Goal: Information Seeking & Learning: Learn about a topic

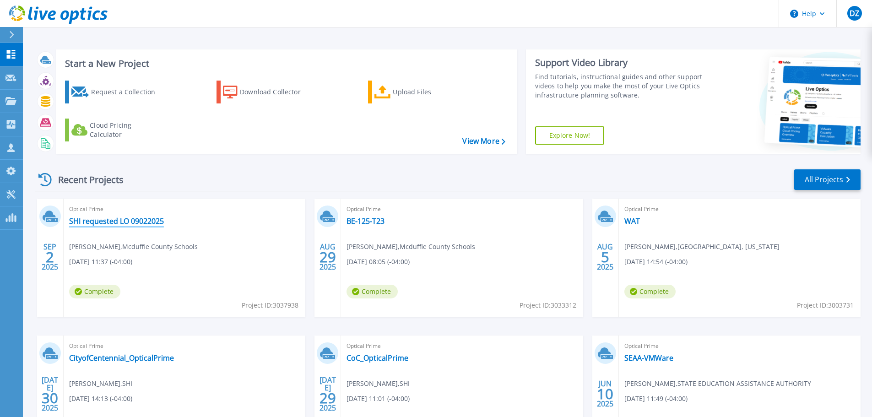
click at [136, 223] on link "SHI requested LO 09022025" at bounding box center [116, 221] width 95 height 9
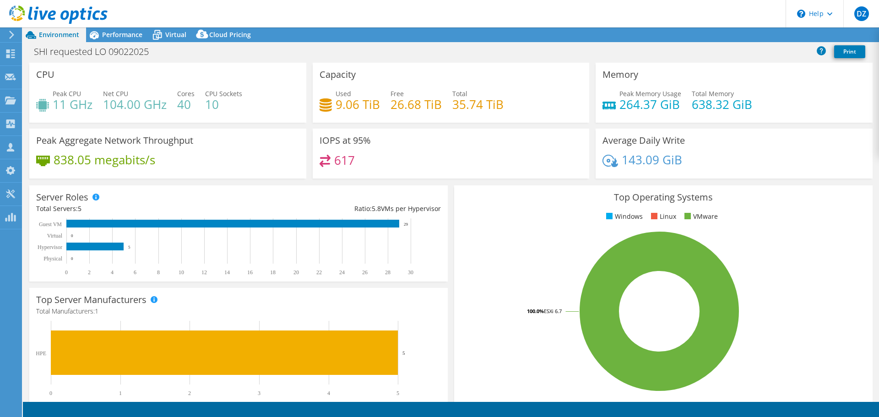
select select "USD"
click at [120, 32] on span "Performance" at bounding box center [122, 34] width 40 height 9
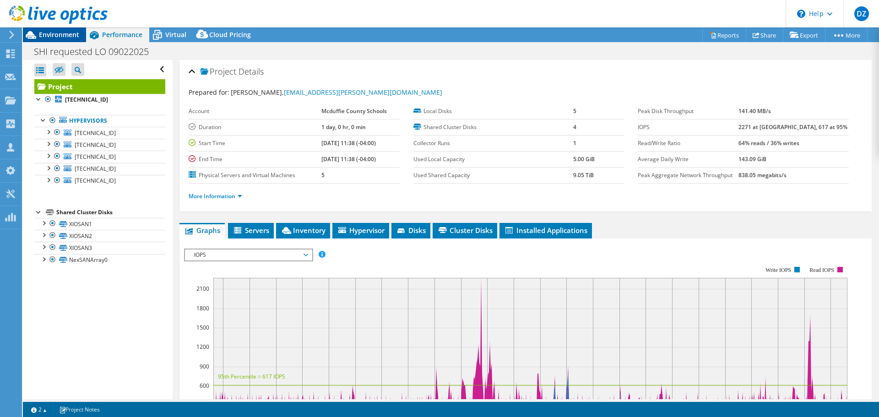
click at [65, 38] on span "Environment" at bounding box center [59, 34] width 40 height 9
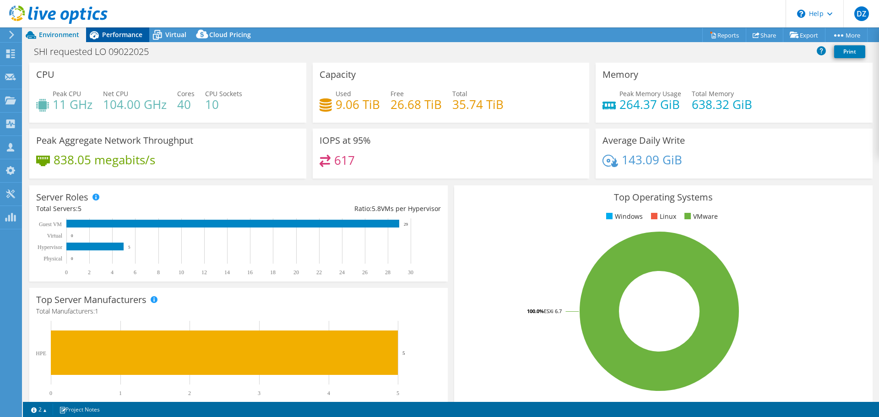
click at [116, 29] on div "Performance" at bounding box center [117, 34] width 63 height 15
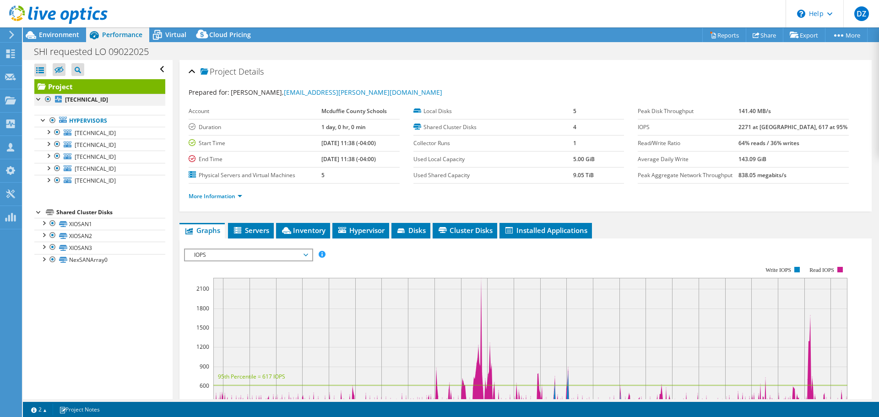
click at [39, 97] on div at bounding box center [38, 98] width 9 height 9
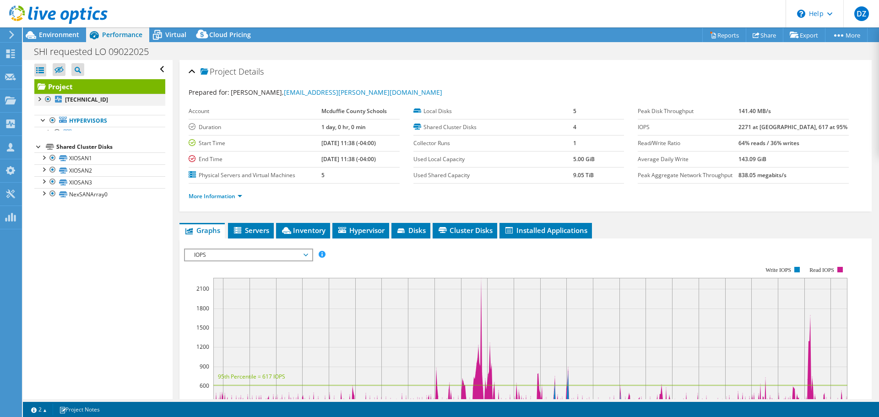
click at [38, 97] on div at bounding box center [38, 98] width 9 height 9
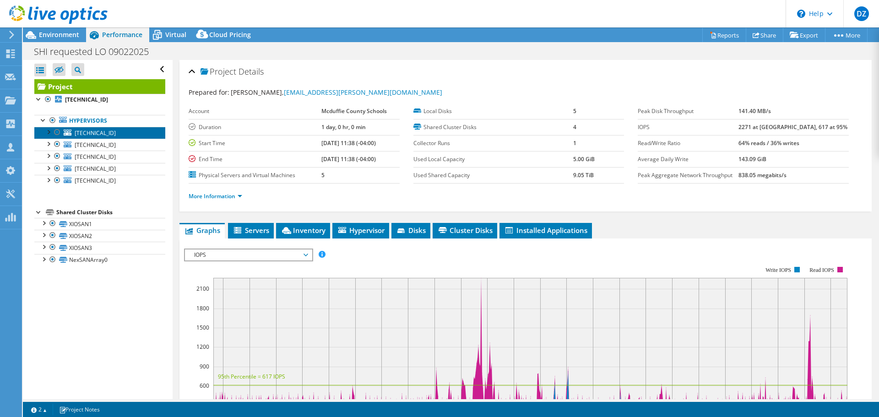
click at [83, 138] on link "[TECHNICAL_ID]" at bounding box center [99, 133] width 131 height 12
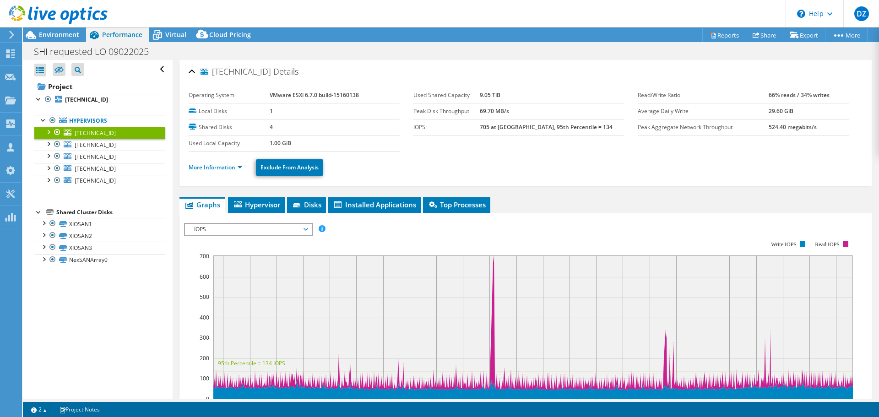
click at [81, 107] on ul "Hypervisors [TECHNICAL_ID] [GEOGRAPHIC_DATA] [GEOGRAPHIC_DATA]" at bounding box center [99, 151] width 131 height 90
click at [40, 99] on div at bounding box center [38, 98] width 9 height 9
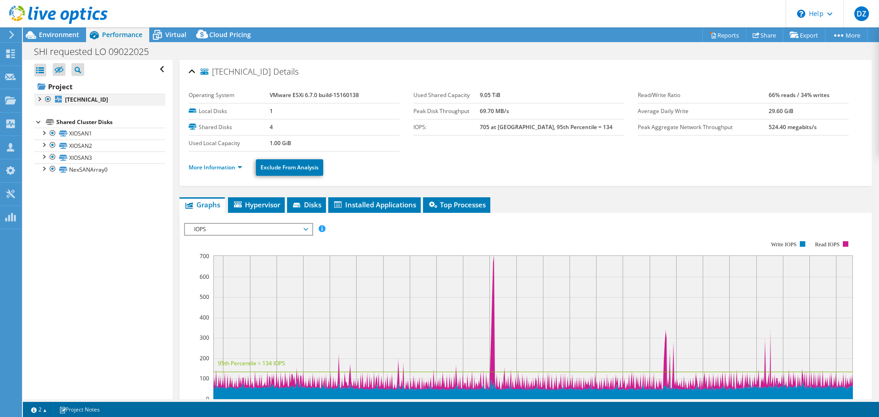
click at [40, 99] on div at bounding box center [38, 98] width 9 height 9
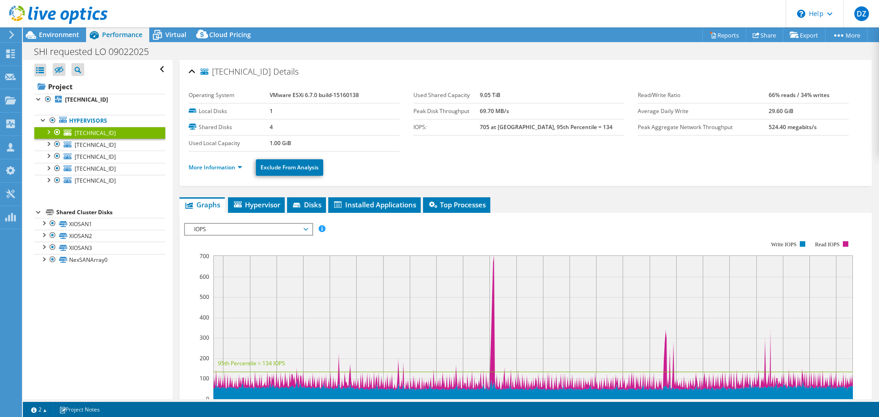
click at [46, 131] on div at bounding box center [47, 131] width 9 height 9
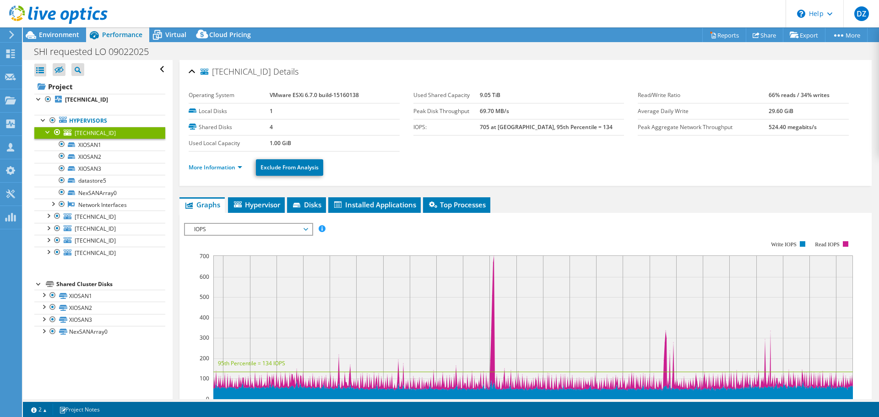
click at [47, 132] on div at bounding box center [47, 131] width 9 height 9
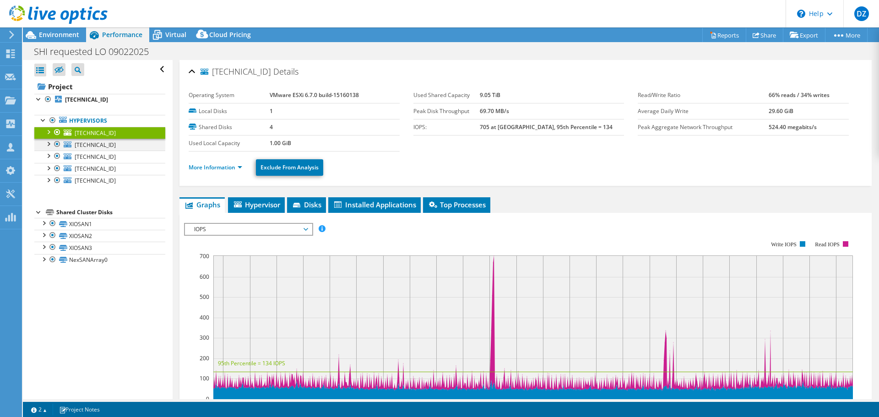
click at [49, 146] on div at bounding box center [47, 143] width 9 height 9
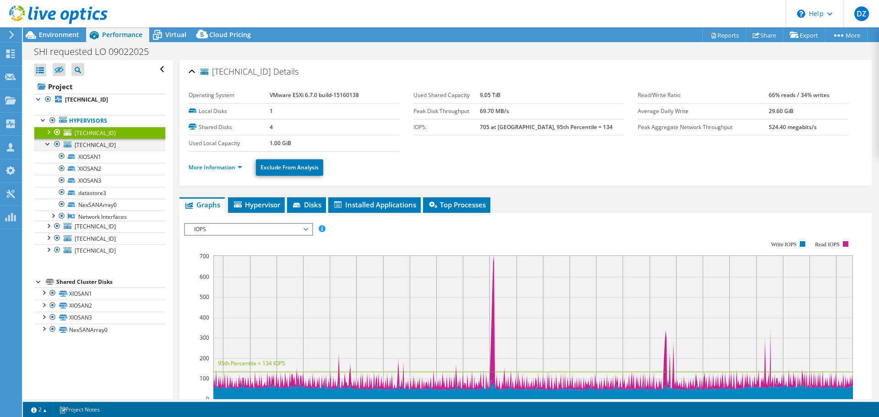
click at [49, 146] on div at bounding box center [47, 143] width 9 height 9
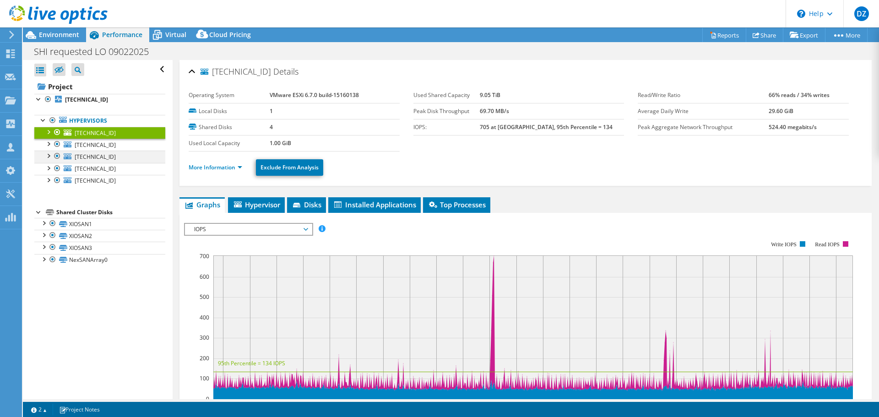
click at [49, 160] on div at bounding box center [47, 155] width 9 height 9
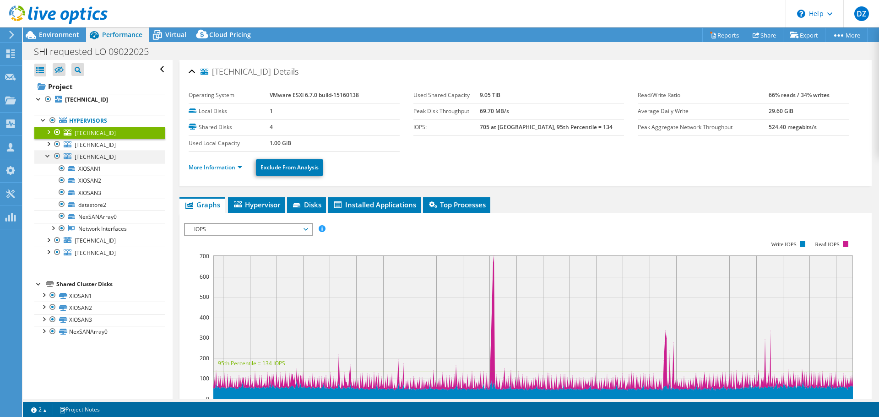
click at [49, 158] on div at bounding box center [47, 155] width 9 height 9
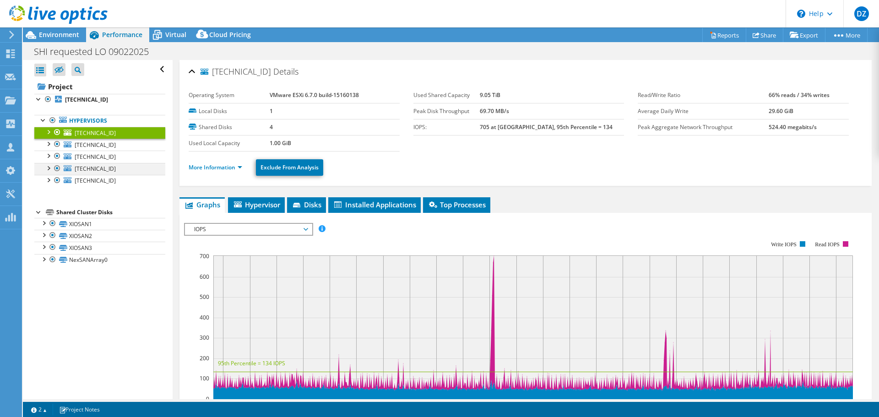
click at [47, 171] on div at bounding box center [47, 167] width 9 height 9
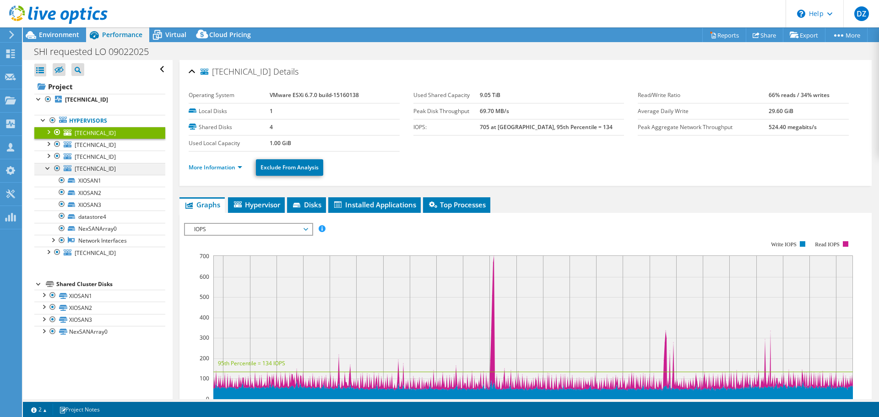
click at [47, 171] on div at bounding box center [47, 167] width 9 height 9
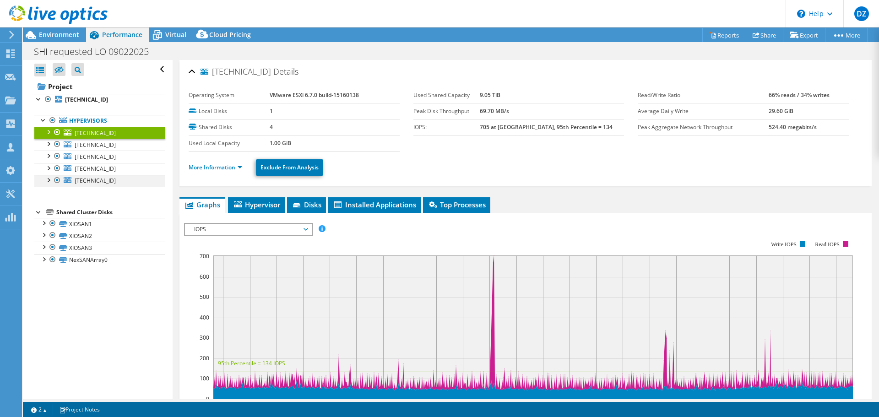
click at [47, 179] on div at bounding box center [47, 179] width 9 height 9
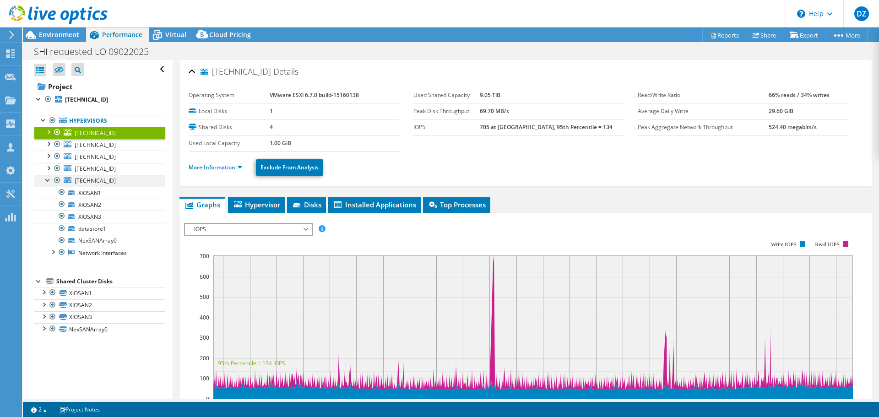
click at [47, 179] on div at bounding box center [47, 179] width 9 height 9
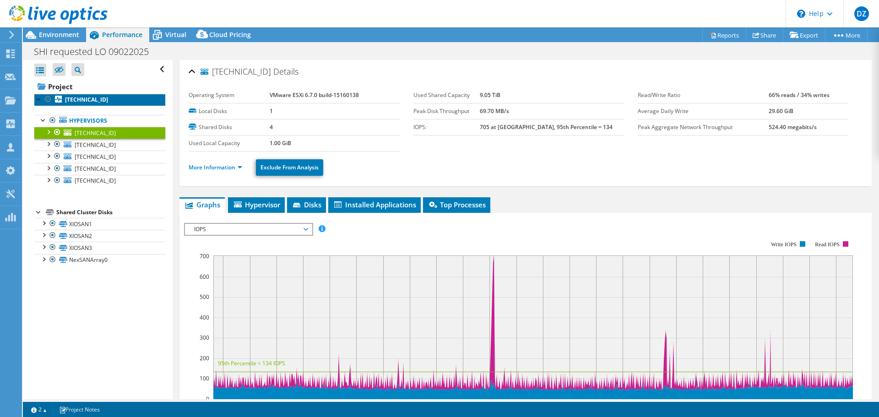
click at [80, 101] on b "[TECHNICAL_ID]" at bounding box center [86, 100] width 43 height 8
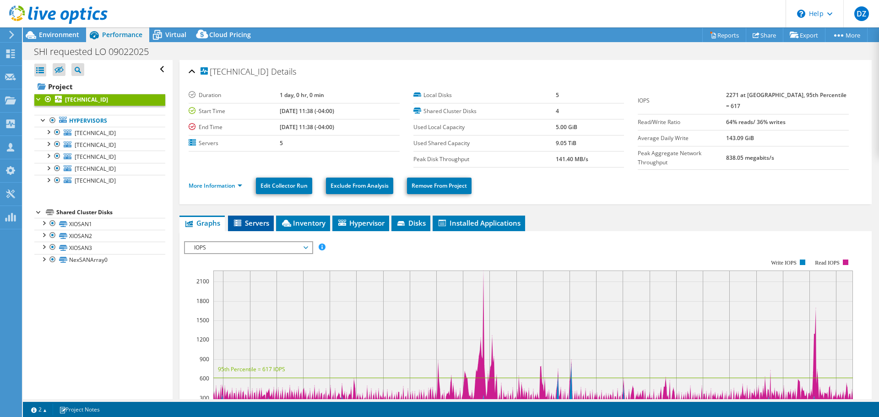
click at [247, 225] on span "Servers" at bounding box center [251, 222] width 37 height 9
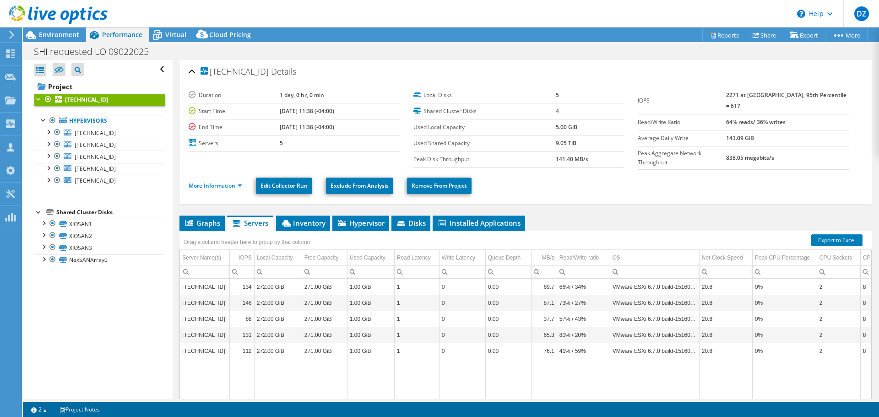
click at [38, 97] on div at bounding box center [38, 98] width 9 height 9
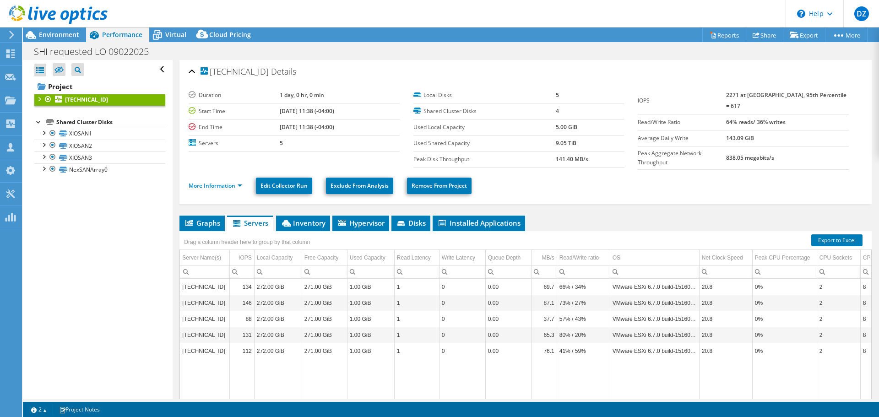
click at [38, 104] on link "[TECHNICAL_ID]" at bounding box center [99, 100] width 131 height 12
click at [481, 399] on td "Data grid" at bounding box center [462, 392] width 46 height 66
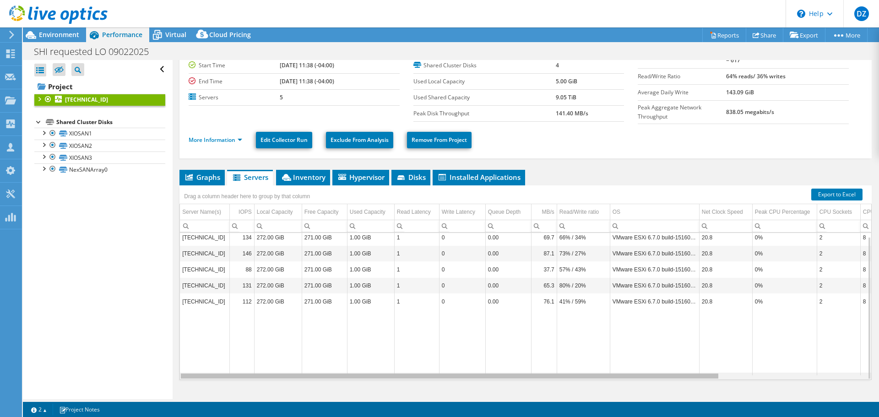
drag, startPoint x: 707, startPoint y: 373, endPoint x: 581, endPoint y: 353, distance: 127.4
click at [585, 355] on body "DZ Channel Partner [PERSON_NAME] [EMAIL_ADDRESS][DOMAIN_NAME] SHI My Profile Lo…" at bounding box center [439, 208] width 879 height 417
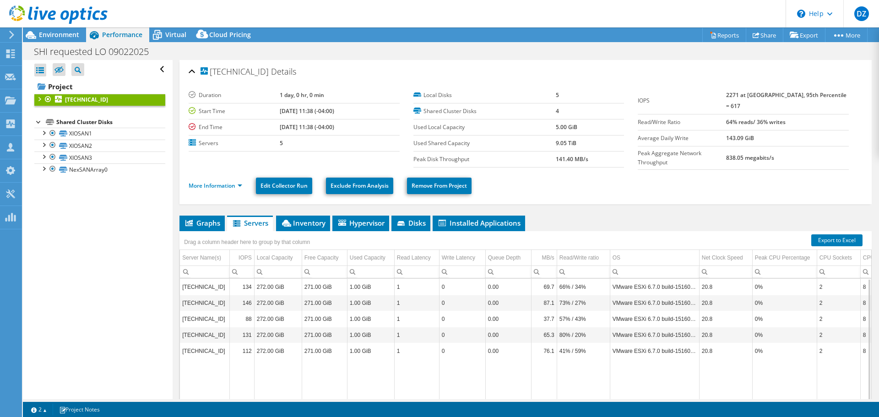
drag, startPoint x: 578, startPoint y: 400, endPoint x: 587, endPoint y: 401, distance: 9.2
click at [587, 401] on div "Project Actions Project Actions Reports Share Export vSAN ReadyNode Sizer" at bounding box center [451, 222] width 856 height 390
click at [481, 403] on section "Warnings Messages Queue Depth is not recorded from VMware VCenter servers and w…" at bounding box center [451, 409] width 856 height 15
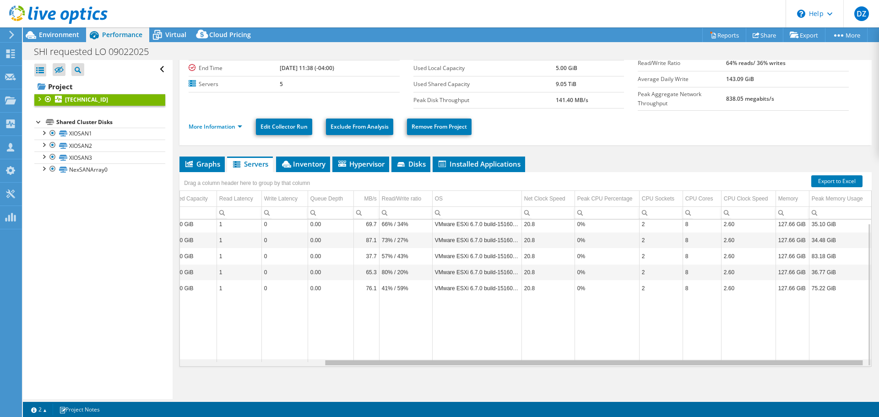
drag, startPoint x: 598, startPoint y: 362, endPoint x: 878, endPoint y: 354, distance: 279.8
click at [878, 354] on body "DZ Channel Partner [PERSON_NAME] [EMAIL_ADDRESS][DOMAIN_NAME] SHI My Profile Lo…" at bounding box center [439, 208] width 879 height 417
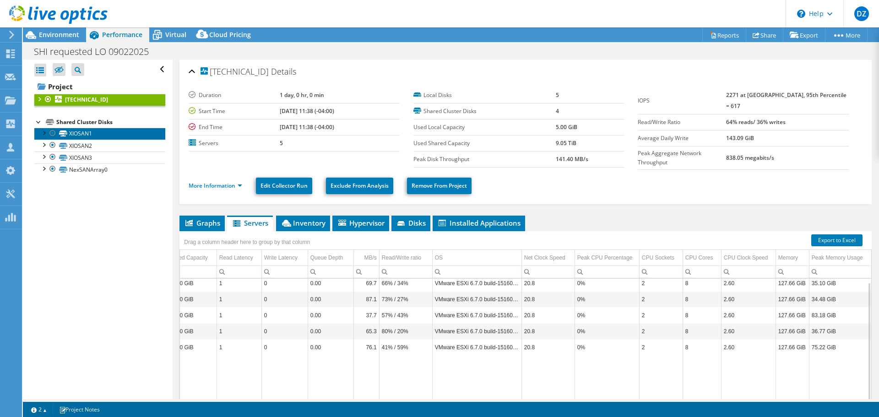
click at [76, 132] on link "XIOSAN1" at bounding box center [99, 134] width 131 height 12
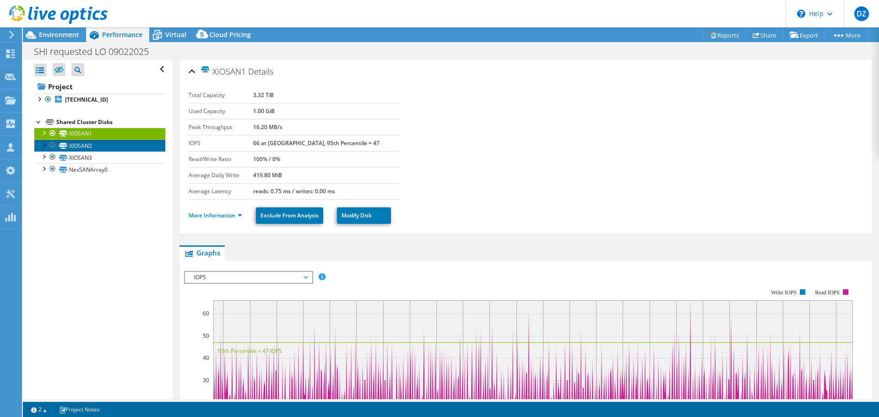
click at [80, 145] on link "XIOSAN2" at bounding box center [99, 146] width 131 height 12
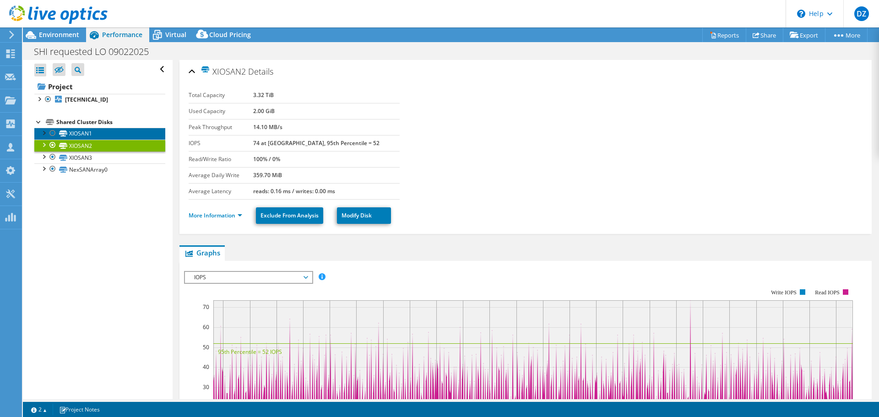
click at [86, 138] on link "XIOSAN1" at bounding box center [99, 134] width 131 height 12
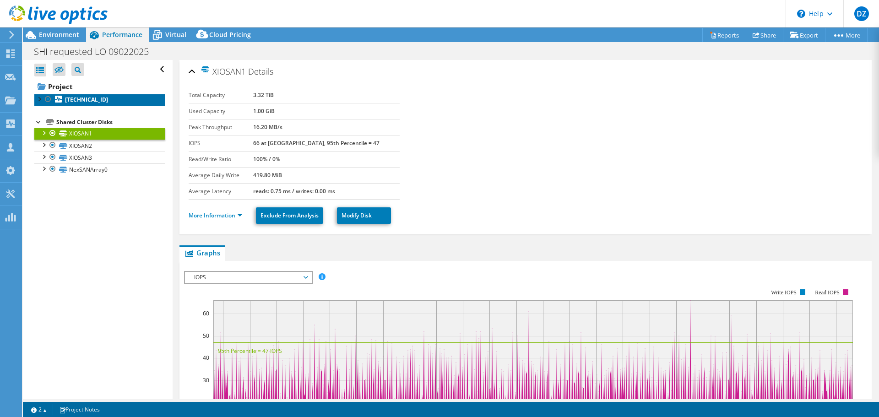
click at [81, 97] on b "[TECHNICAL_ID]" at bounding box center [86, 100] width 43 height 8
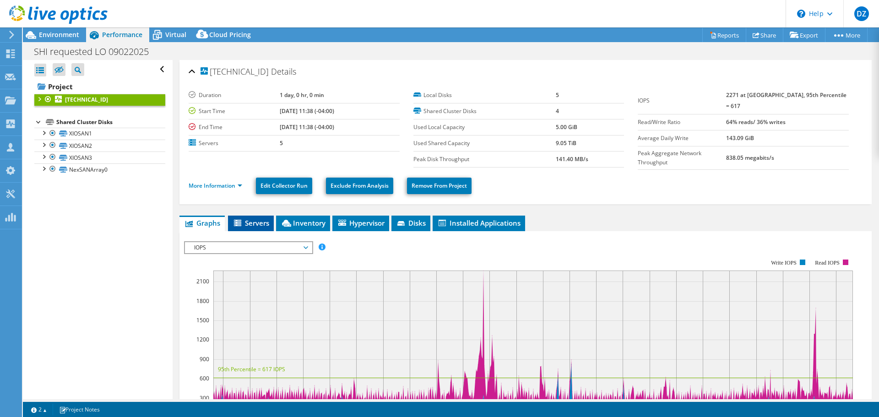
click at [250, 216] on li "Servers" at bounding box center [251, 224] width 46 height 16
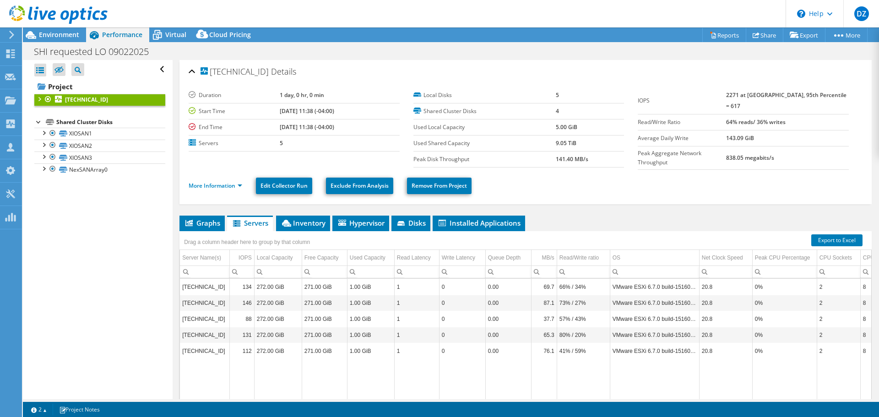
click at [469, 400] on div "Project Actions Project Actions Reports Share Export vSAN ReadyNode Sizer" at bounding box center [451, 222] width 856 height 390
click at [37, 99] on div at bounding box center [38, 98] width 9 height 9
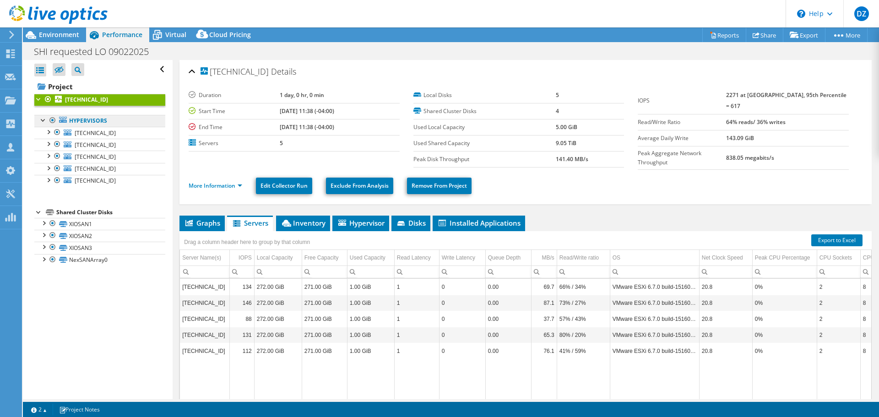
click at [75, 120] on link "Hypervisors" at bounding box center [99, 121] width 131 height 12
click at [93, 122] on link "Hypervisors" at bounding box center [99, 121] width 131 height 12
click at [89, 135] on span "[TECHNICAL_ID]" at bounding box center [95, 133] width 41 height 8
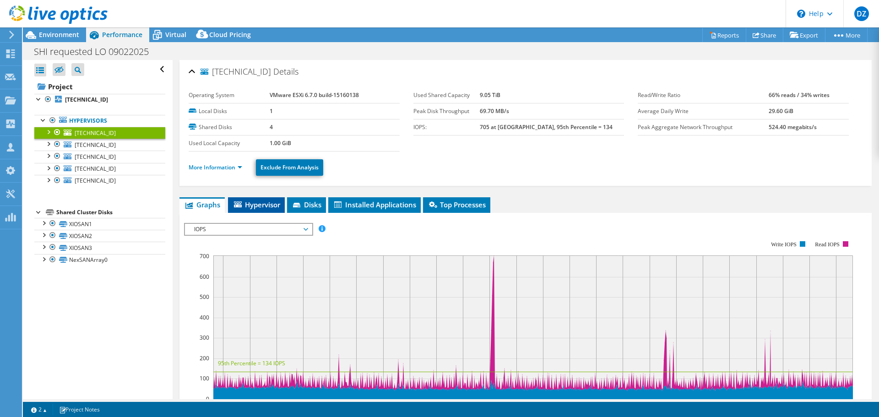
click at [254, 201] on span "Hypervisor" at bounding box center [257, 204] width 48 height 9
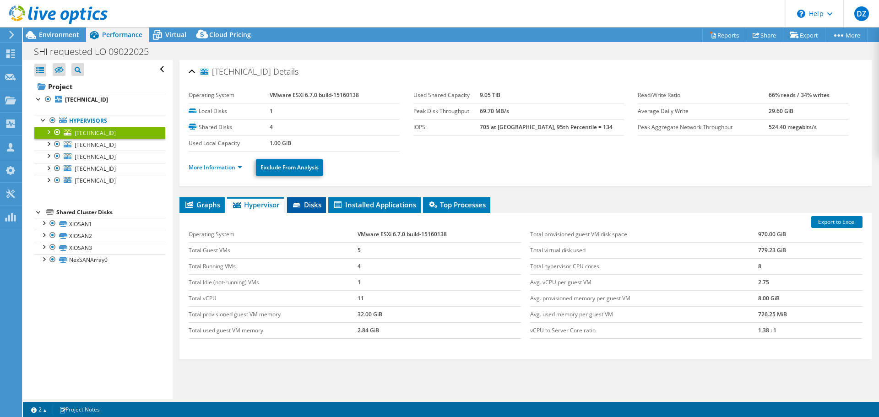
click at [304, 207] on span "Disks" at bounding box center [307, 204] width 30 height 9
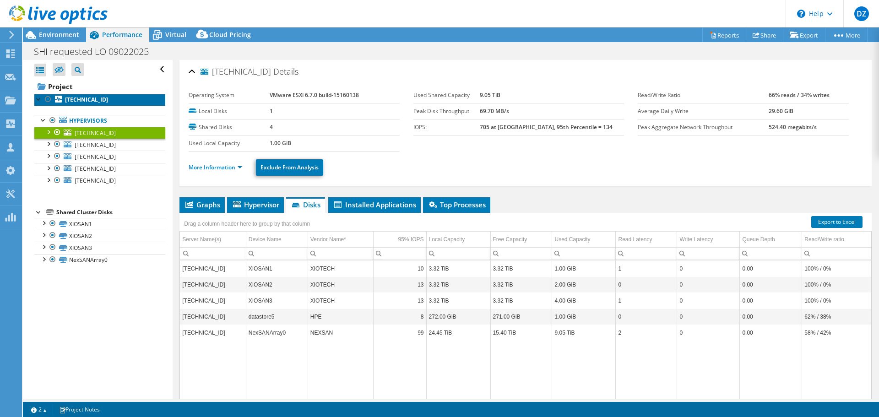
click at [94, 100] on link "[TECHNICAL_ID]" at bounding box center [99, 100] width 131 height 12
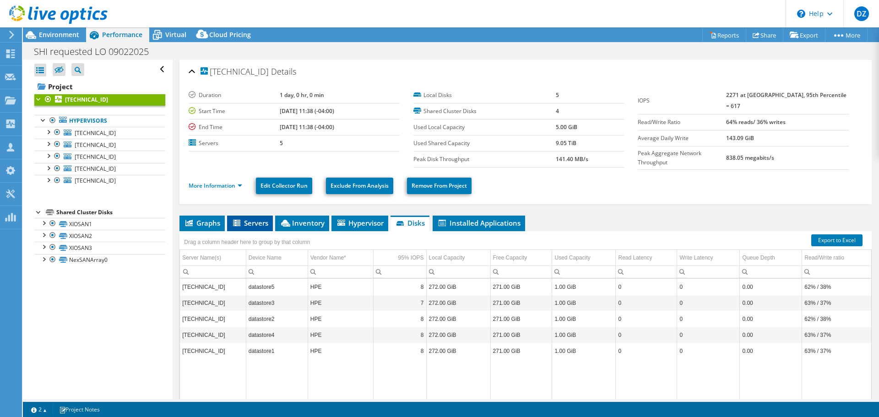
click at [261, 218] on span "Servers" at bounding box center [250, 222] width 37 height 9
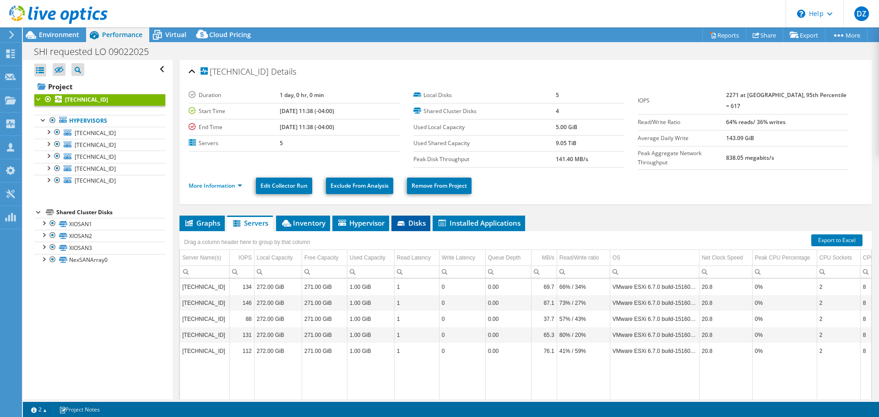
click at [408, 218] on span "Disks" at bounding box center [411, 222] width 30 height 9
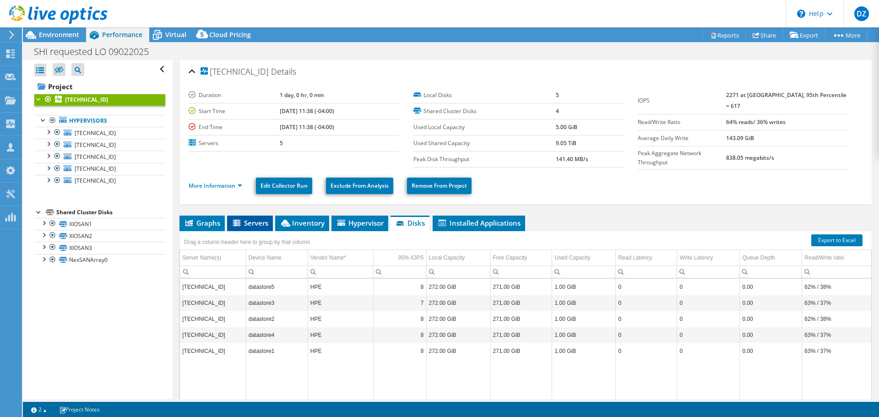
click at [255, 219] on span "Servers" at bounding box center [250, 222] width 37 height 9
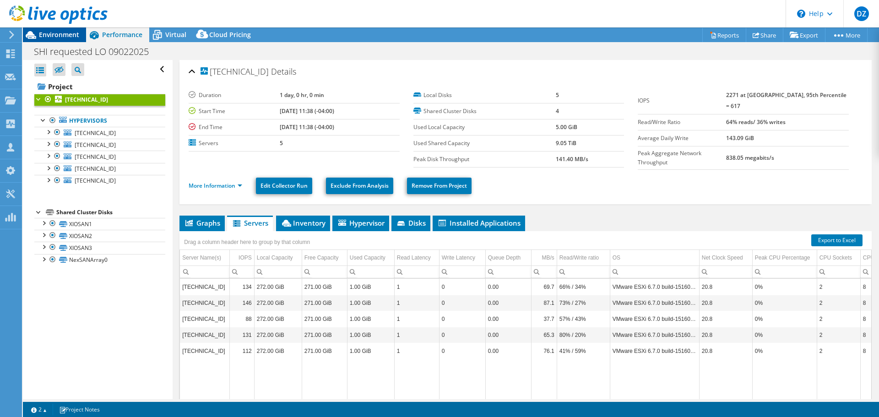
click at [57, 31] on span "Environment" at bounding box center [59, 34] width 40 height 9
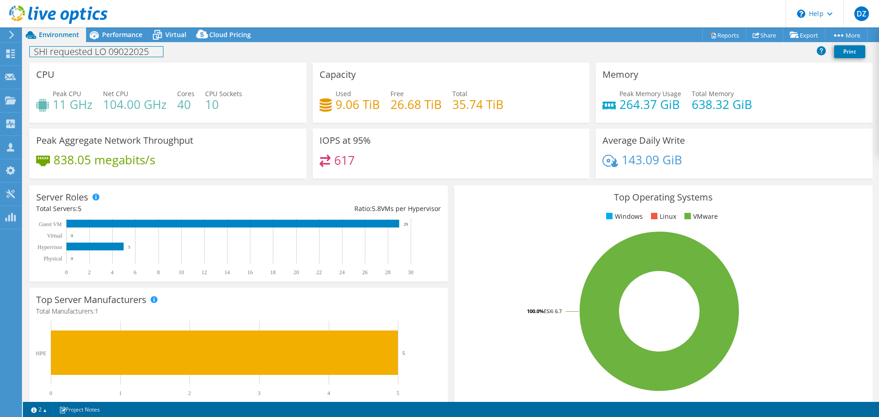
click at [105, 43] on div "SHI requested LO 09022025 Print" at bounding box center [451, 51] width 856 height 17
click at [109, 36] on span "Performance" at bounding box center [122, 34] width 40 height 9
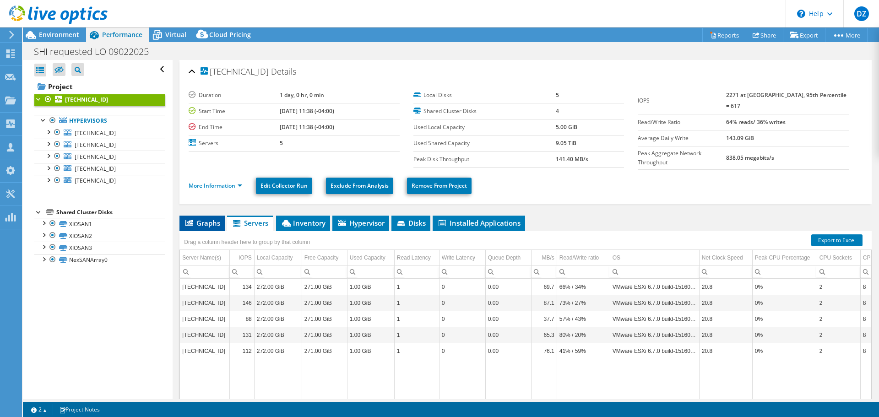
click at [219, 225] on li "Graphs" at bounding box center [201, 224] width 45 height 16
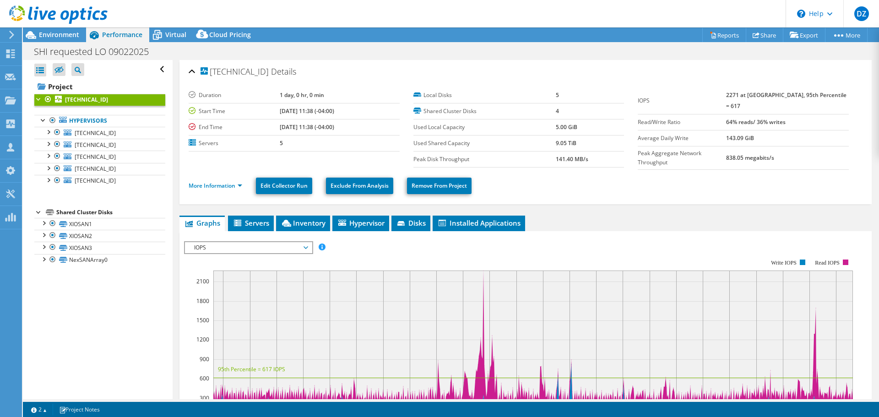
click at [242, 247] on span "IOPS" at bounding box center [249, 247] width 118 height 11
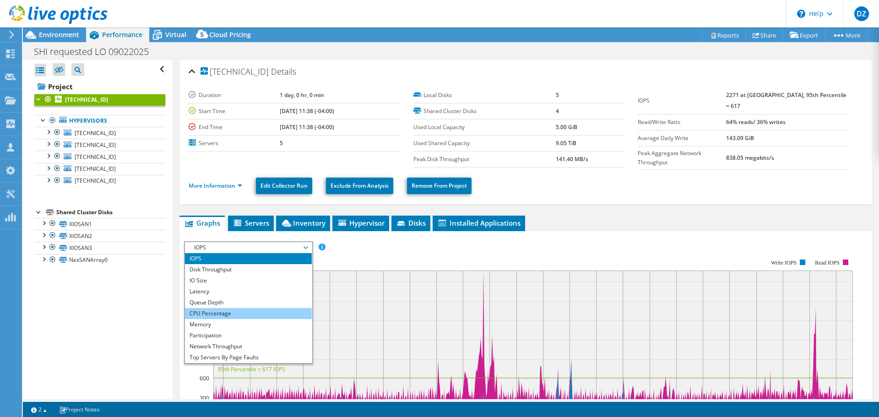
click at [229, 308] on li "CPU Percentage" at bounding box center [248, 313] width 127 height 11
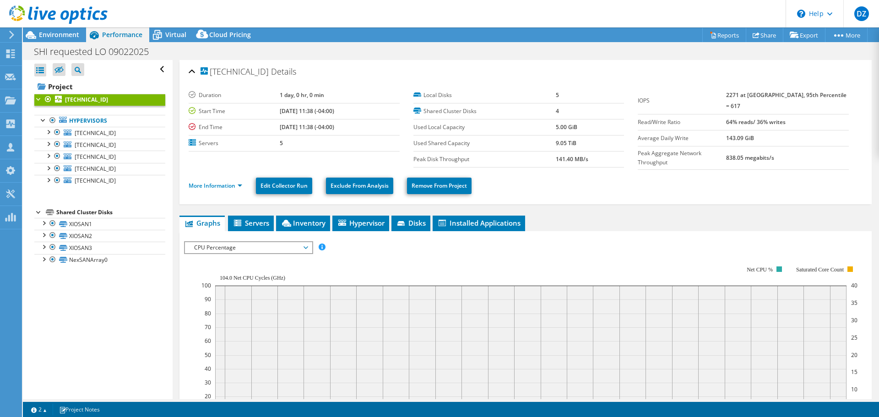
click at [245, 185] on li "More Information" at bounding box center [218, 186] width 59 height 10
click at [242, 186] on li "More Information" at bounding box center [218, 186] width 59 height 10
click at [238, 186] on link "More Information" at bounding box center [216, 186] width 54 height 8
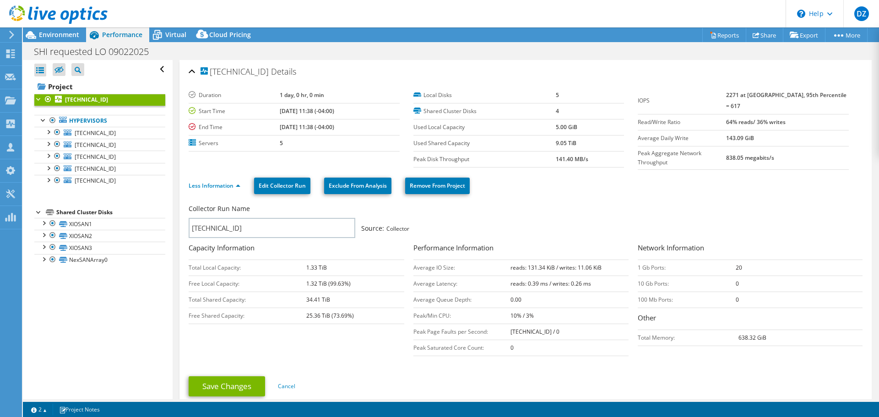
click at [72, 27] on div at bounding box center [54, 15] width 108 height 31
click at [72, 33] on span "Environment" at bounding box center [59, 34] width 40 height 9
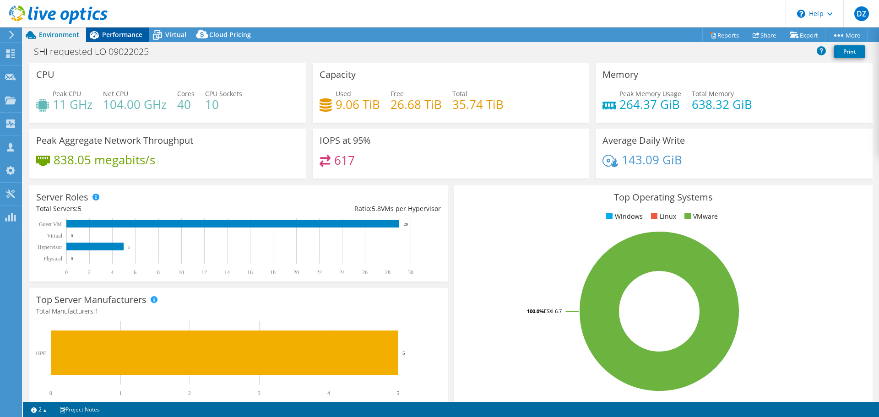
click at [120, 38] on span "Performance" at bounding box center [122, 34] width 40 height 9
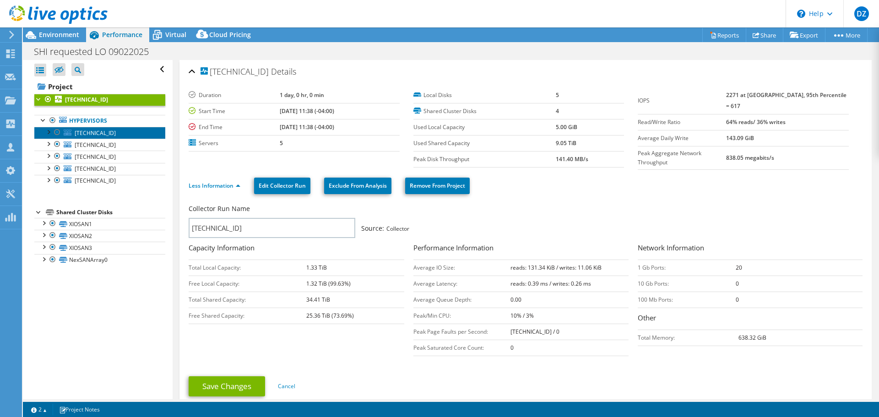
click at [85, 135] on span "[TECHNICAL_ID]" at bounding box center [95, 133] width 41 height 8
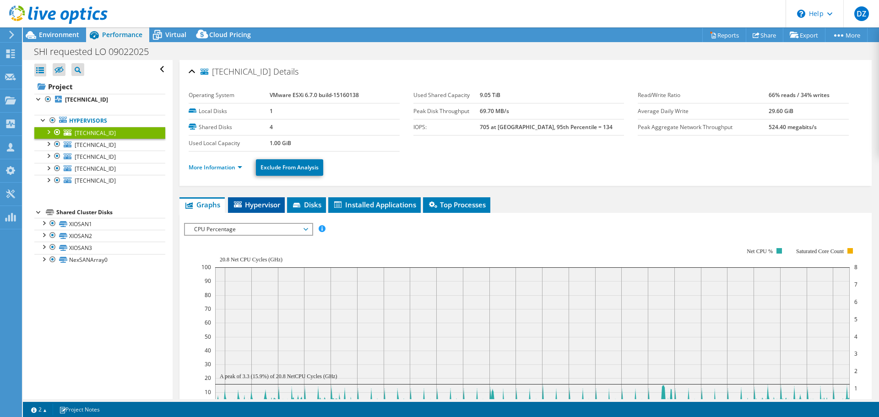
click at [256, 209] on li "Hypervisor" at bounding box center [256, 205] width 57 height 16
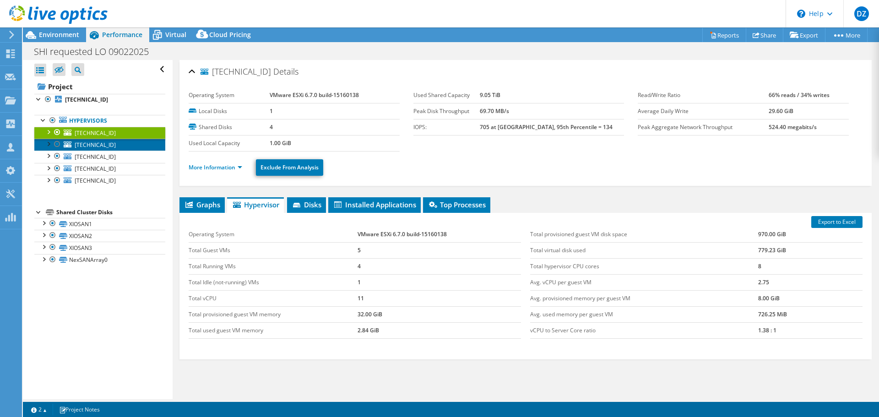
click at [110, 143] on link "[TECHNICAL_ID]" at bounding box center [99, 145] width 131 height 12
click at [221, 167] on link "More Information" at bounding box center [216, 167] width 54 height 8
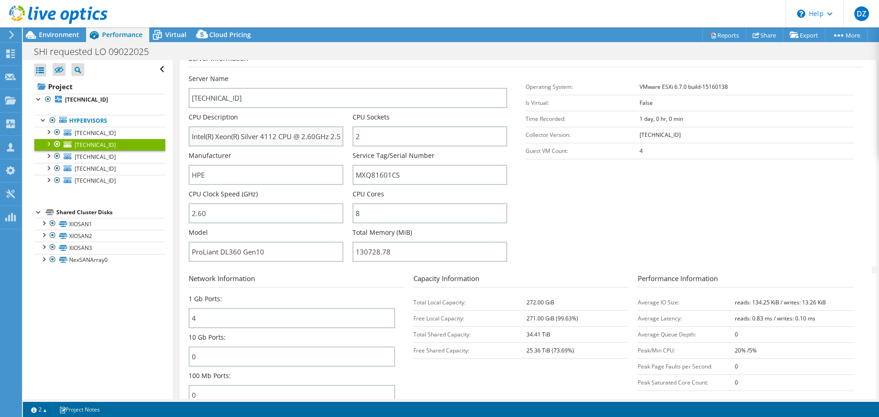
scroll to position [183, 0]
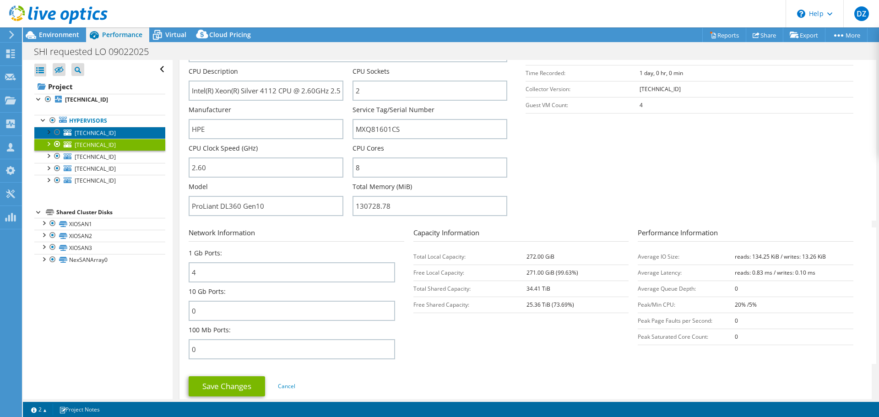
click at [100, 130] on link "[TECHNICAL_ID]" at bounding box center [99, 133] width 131 height 12
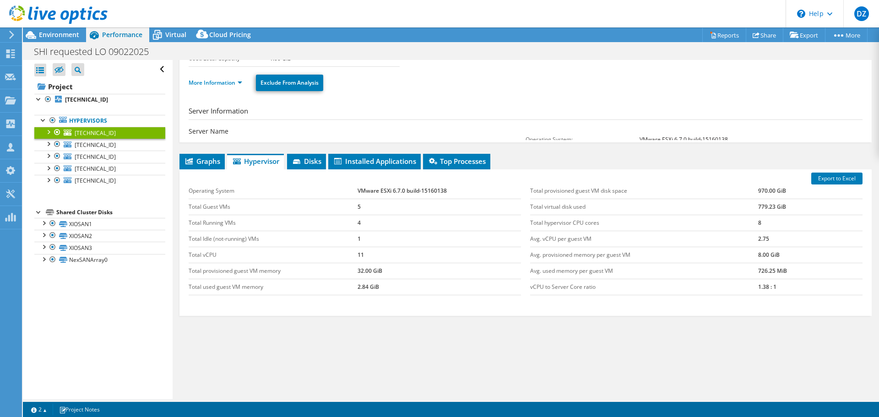
scroll to position [43, 0]
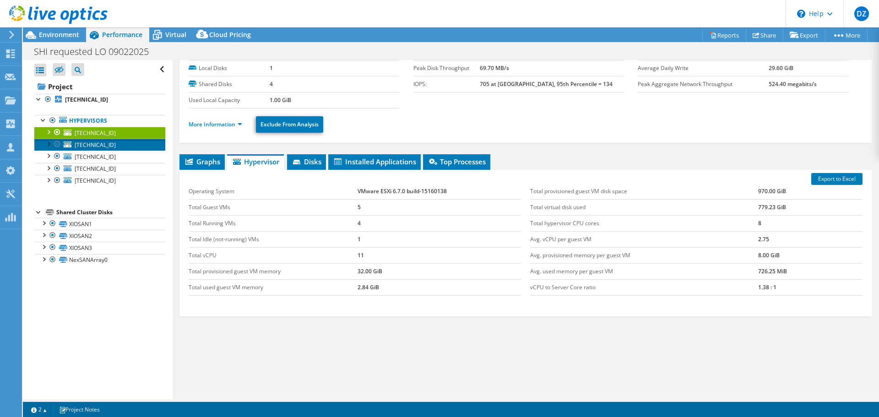
click at [109, 147] on link "[TECHNICAL_ID]" at bounding box center [99, 145] width 131 height 12
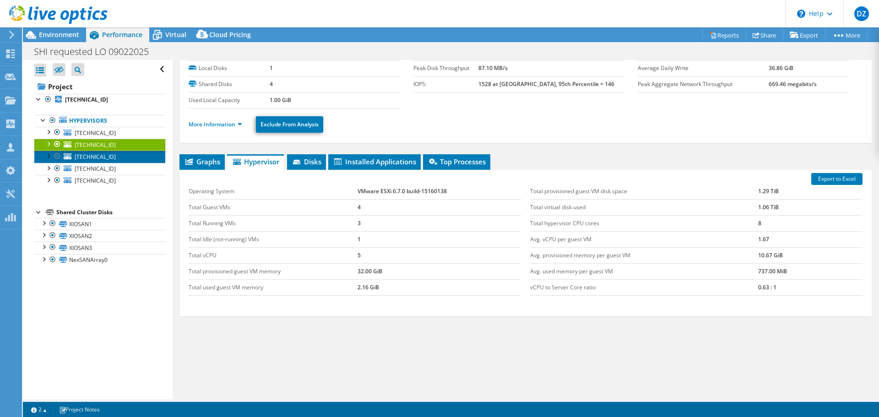
click at [92, 153] on span "[TECHNICAL_ID]" at bounding box center [95, 157] width 41 height 8
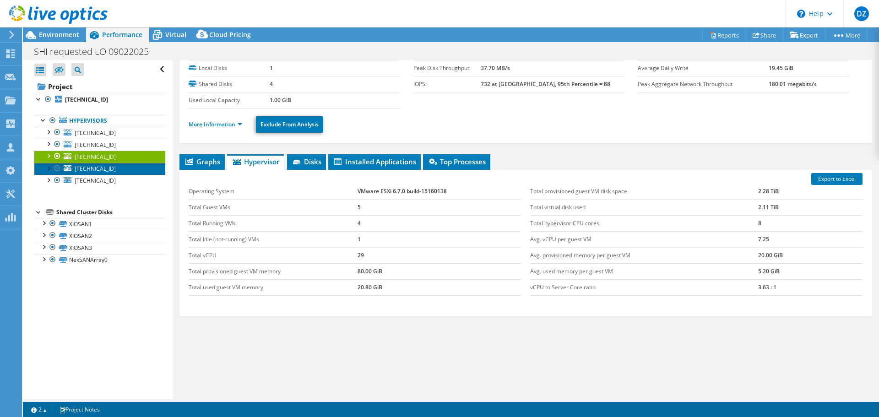
click at [87, 170] on span "[TECHNICAL_ID]" at bounding box center [95, 169] width 41 height 8
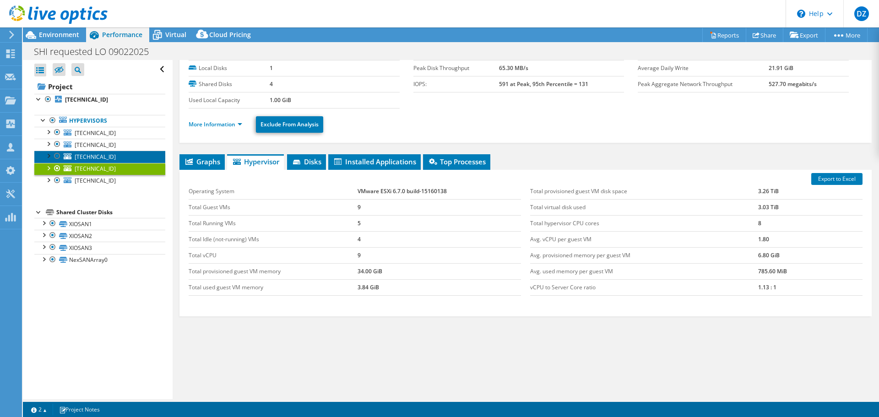
click at [91, 158] on span "[TECHNICAL_ID]" at bounding box center [95, 157] width 41 height 8
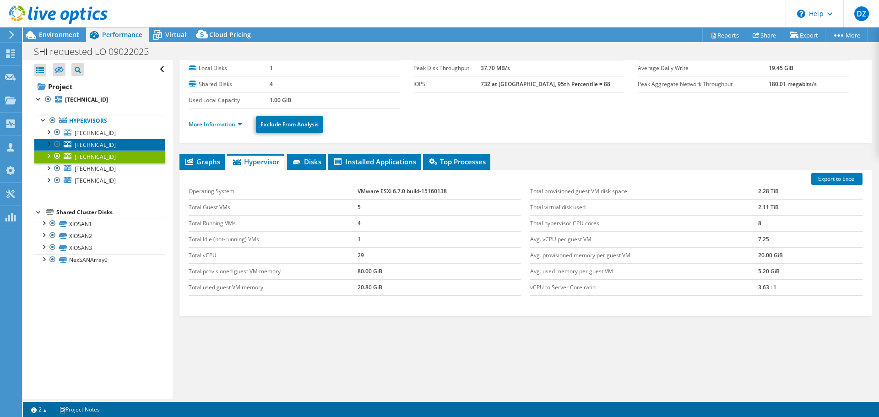
click at [89, 142] on span "[TECHNICAL_ID]" at bounding box center [95, 145] width 41 height 8
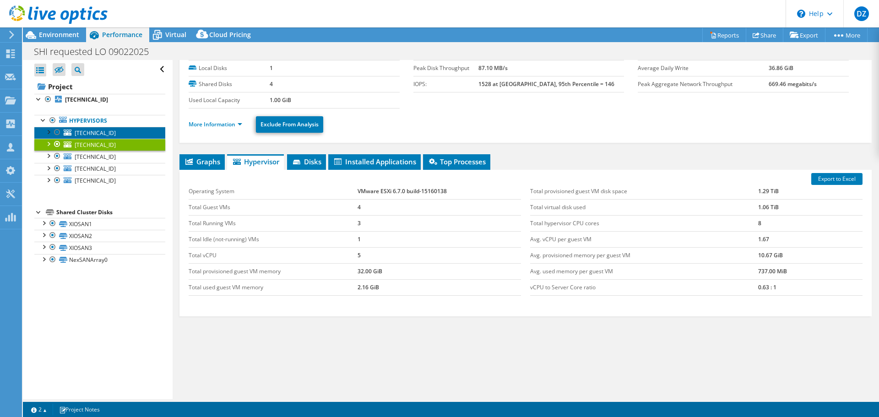
click at [89, 136] on span "[TECHNICAL_ID]" at bounding box center [95, 133] width 41 height 8
click at [228, 130] on ul "More Information Exclude From Analysis" at bounding box center [526, 123] width 674 height 19
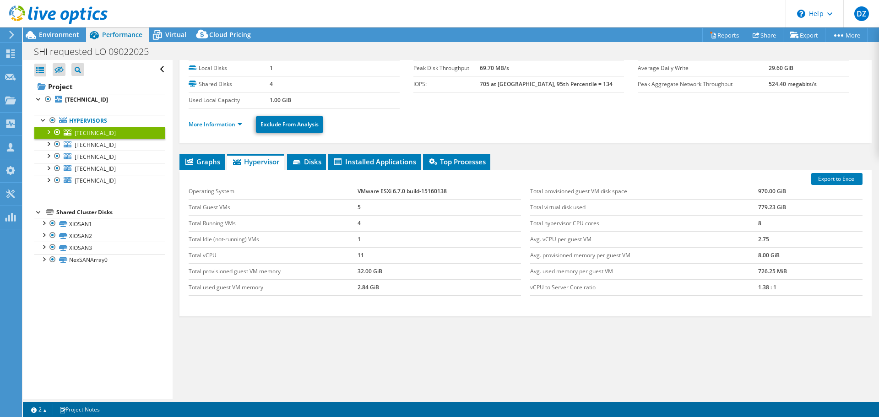
click at [228, 127] on link "More Information" at bounding box center [216, 124] width 54 height 8
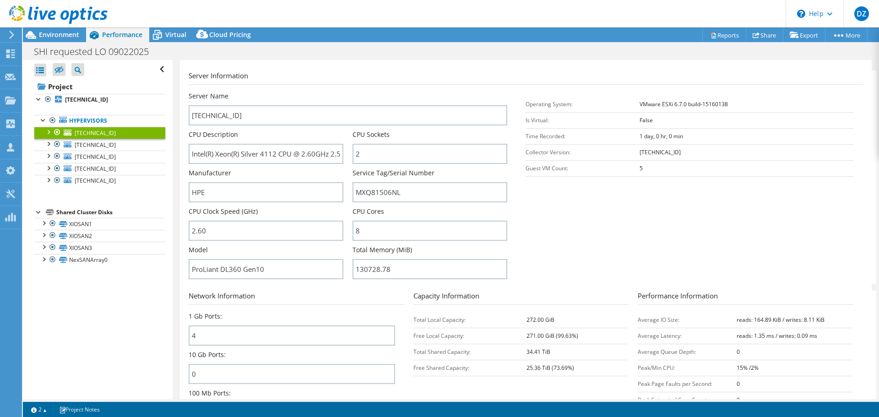
scroll to position [135, 0]
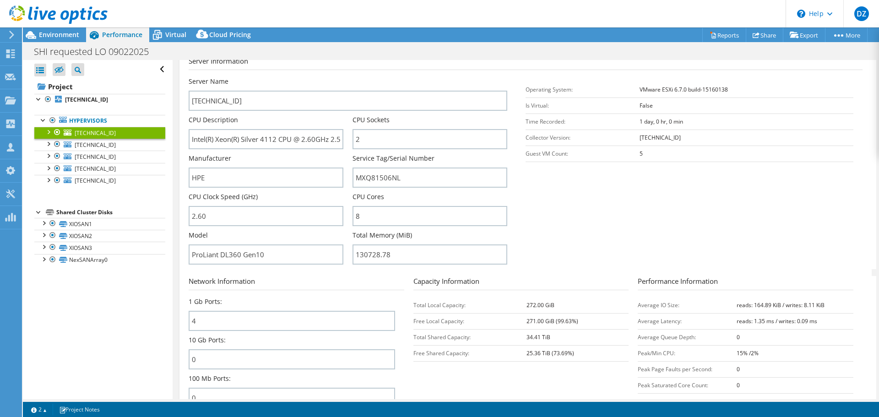
click at [746, 364] on td "0" at bounding box center [795, 369] width 117 height 16
click at [86, 145] on span "[TECHNICAL_ID]" at bounding box center [95, 145] width 41 height 8
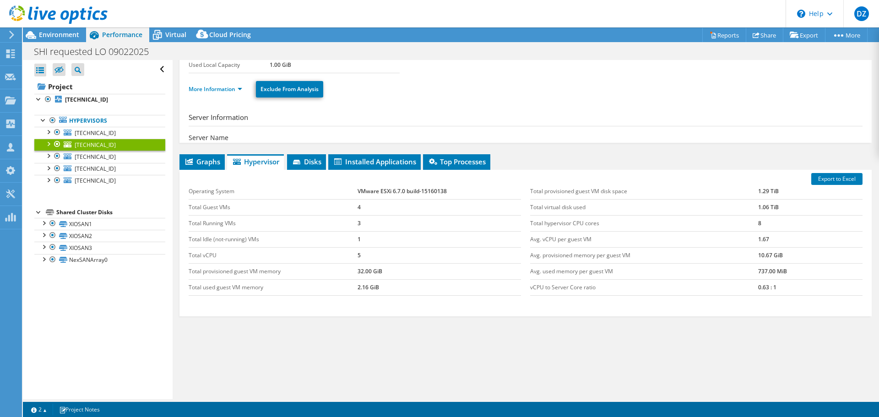
scroll to position [43, 0]
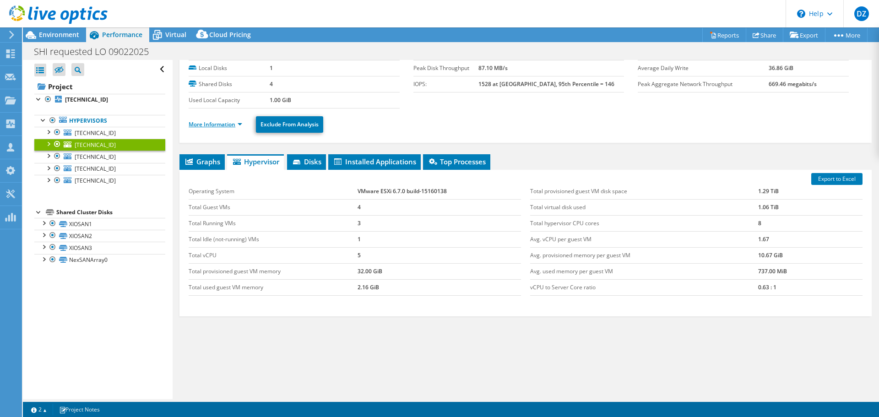
click at [224, 128] on link "More Information" at bounding box center [216, 124] width 54 height 8
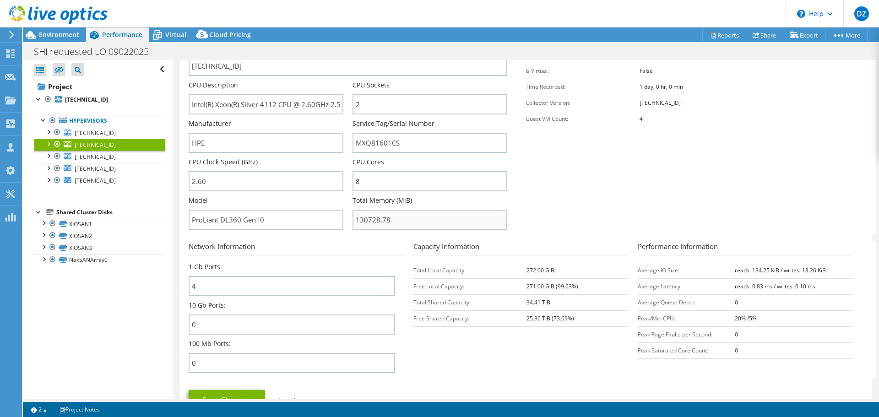
scroll to position [180, 0]
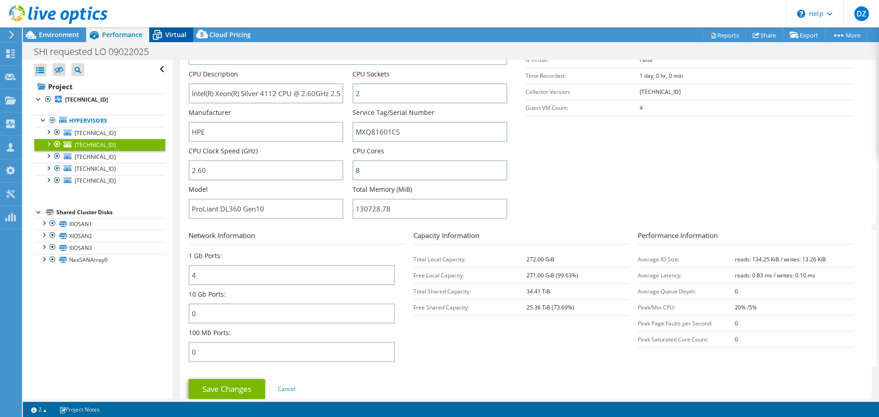
click at [168, 33] on span "Virtual" at bounding box center [175, 34] width 21 height 9
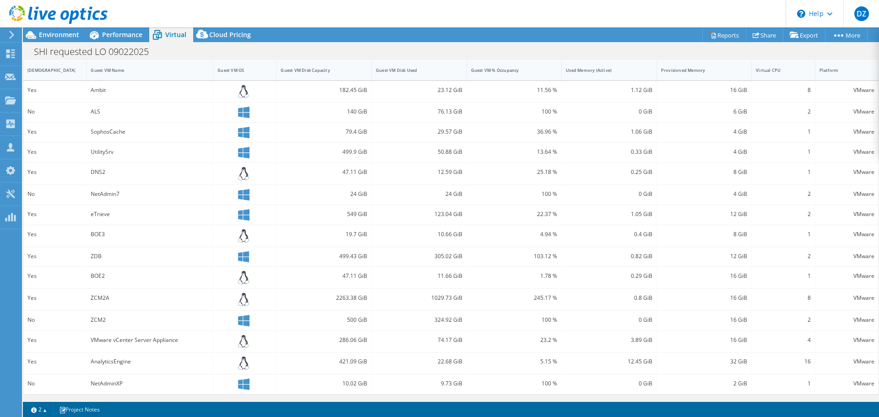
scroll to position [0, 0]
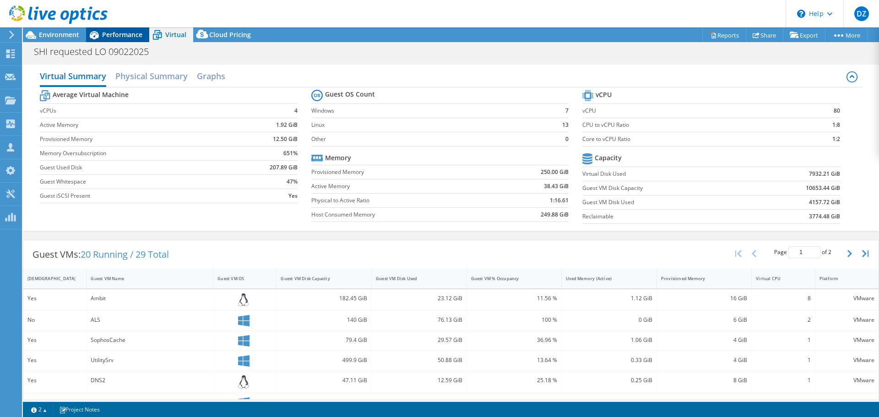
click at [111, 38] on span "Performance" at bounding box center [122, 34] width 40 height 9
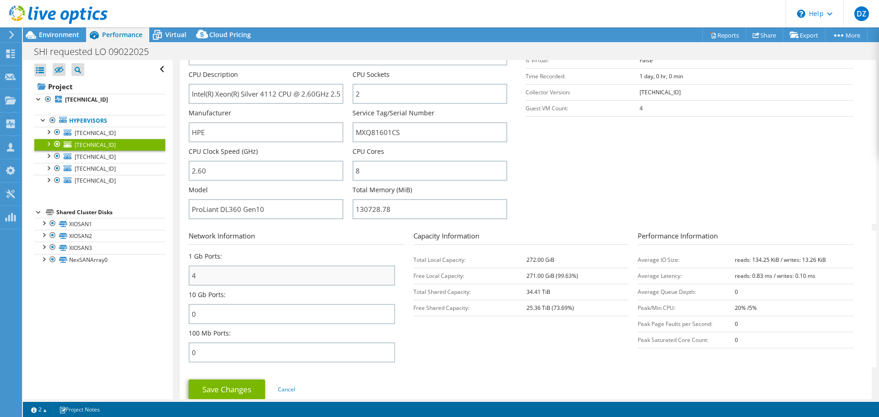
scroll to position [180, 0]
click at [43, 223] on div at bounding box center [43, 222] width 9 height 9
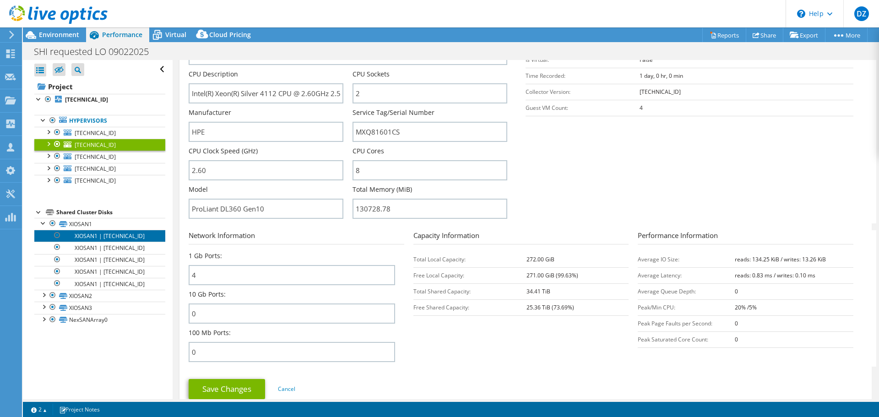
click at [90, 239] on link "XIOSAN1 | [TECHNICAL_ID]" at bounding box center [99, 236] width 131 height 12
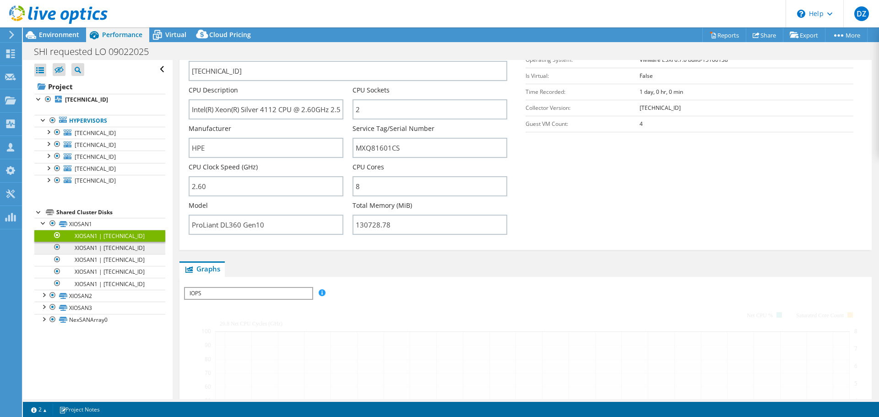
scroll to position [196, 0]
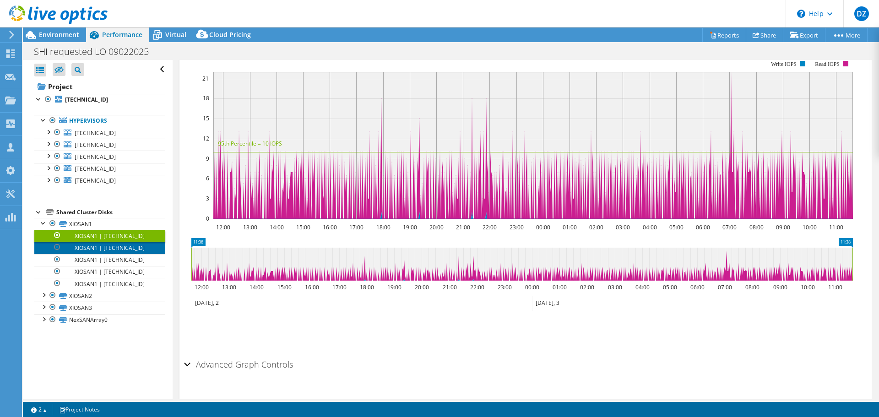
click at [107, 251] on link "XIOSAN1 | [TECHNICAL_ID]" at bounding box center [99, 248] width 131 height 12
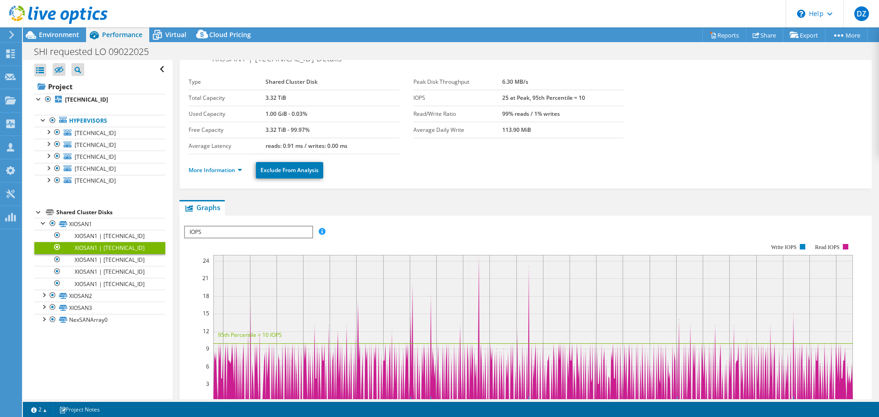
scroll to position [0, 0]
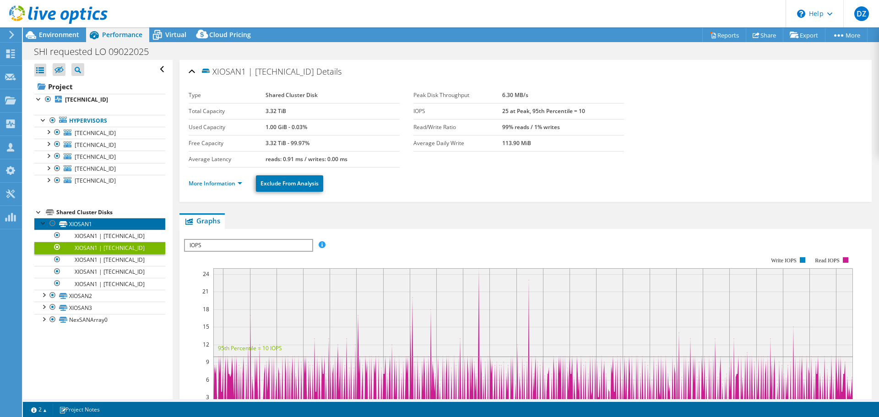
click at [95, 229] on link "XIOSAN1" at bounding box center [99, 224] width 131 height 12
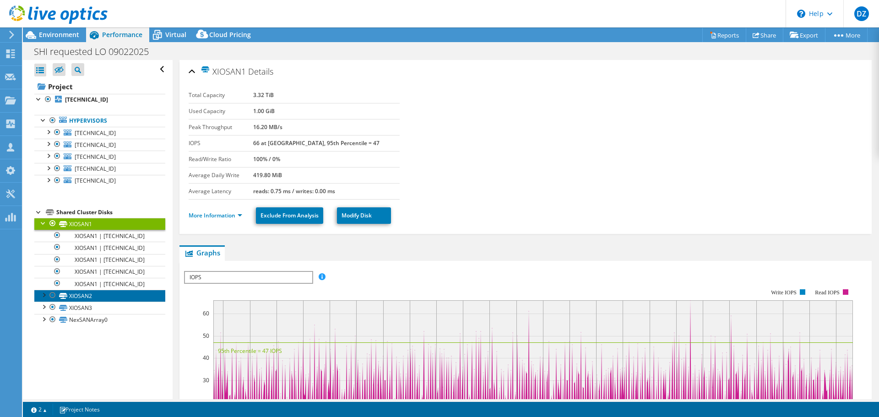
click at [98, 298] on link "XIOSAN2" at bounding box center [99, 296] width 131 height 12
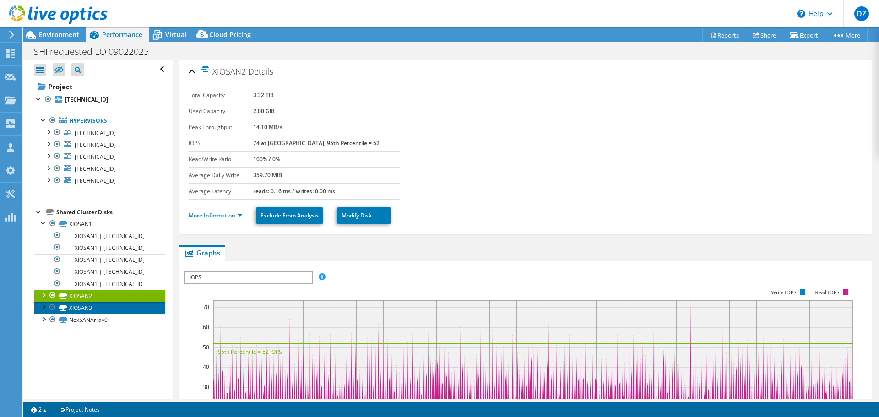
click at [96, 309] on link "XIOSAN3" at bounding box center [99, 308] width 131 height 12
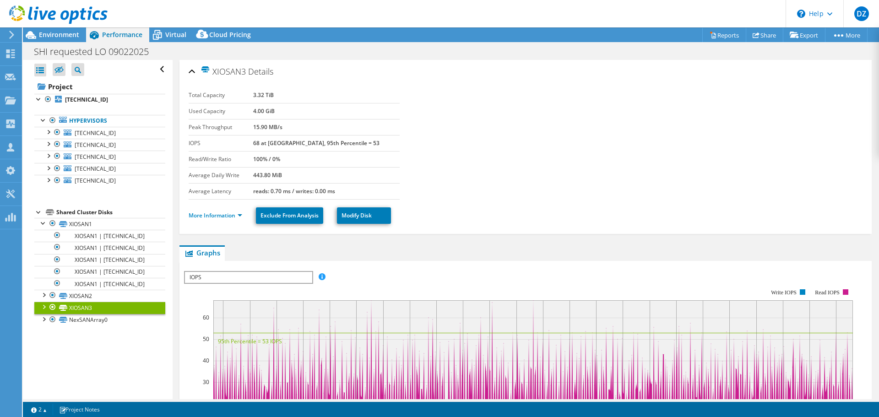
click at [93, 303] on link "XIOSAN3" at bounding box center [99, 308] width 131 height 12
click at [88, 318] on link "NexSANArray0" at bounding box center [99, 320] width 131 height 12
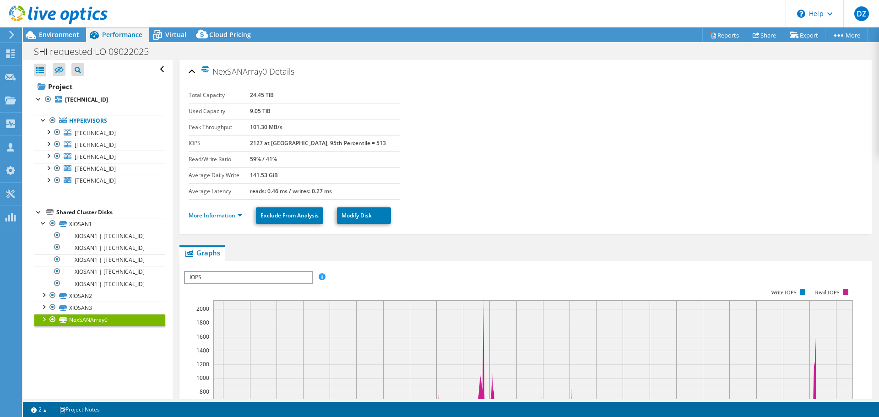
click at [44, 319] on div at bounding box center [43, 318] width 9 height 9
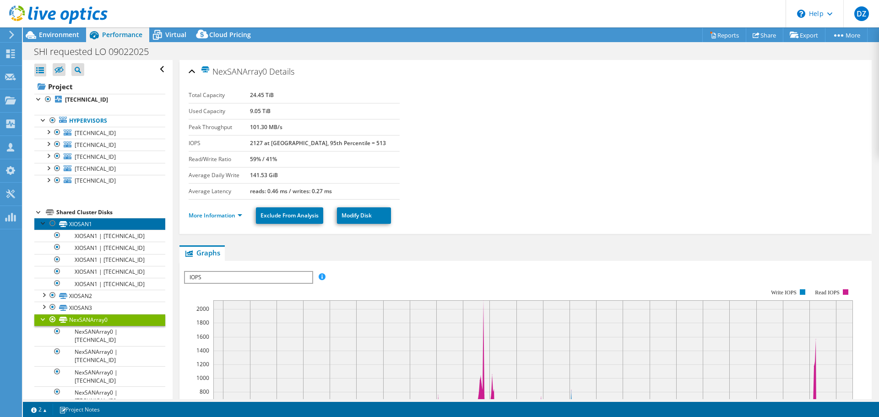
click at [65, 228] on link "XIOSAN1" at bounding box center [99, 224] width 131 height 12
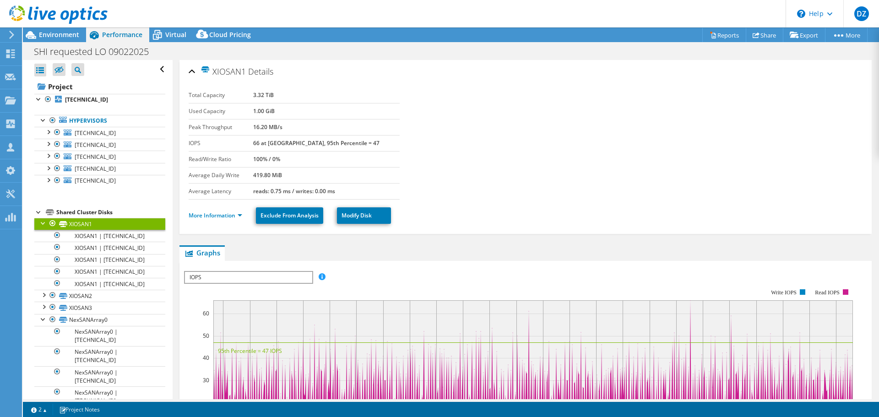
click at [63, 216] on div "Shared Cluster Disks" at bounding box center [110, 212] width 109 height 11
click at [66, 211] on div "Shared Cluster Disks" at bounding box center [110, 212] width 109 height 11
click at [87, 337] on link "NexSANArray0 | [TECHNICAL_ID]" at bounding box center [99, 336] width 131 height 20
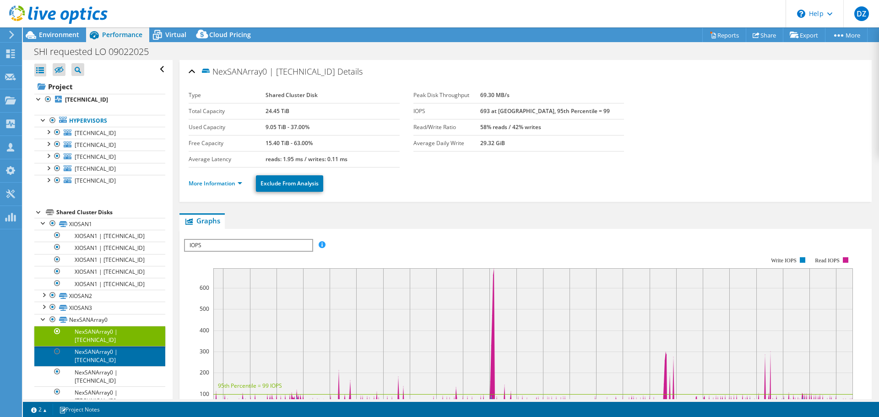
click at [93, 347] on link "NexSANArray0 | [TECHNICAL_ID]" at bounding box center [99, 356] width 131 height 20
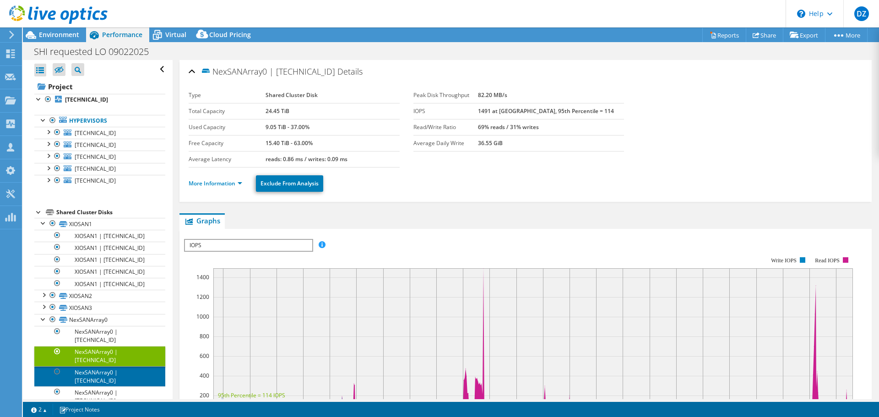
click at [92, 366] on link "NexSANArray0 | [TECHNICAL_ID]" at bounding box center [99, 376] width 131 height 20
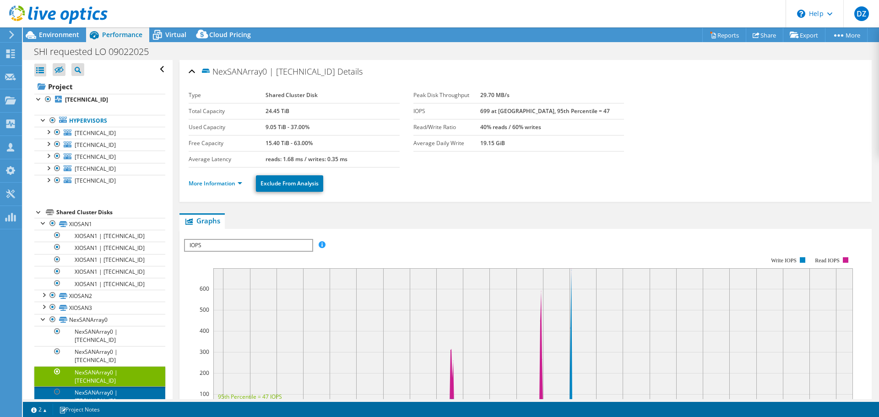
click at [95, 386] on link "NexSANArray0 | [TECHNICAL_ID]" at bounding box center [99, 396] width 131 height 20
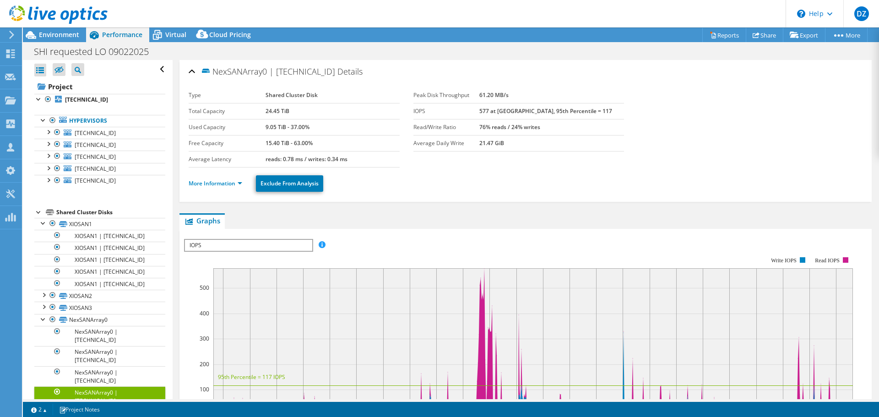
click at [97, 407] on link "NexSANArray0 | [TECHNICAL_ID]" at bounding box center [99, 417] width 131 height 20
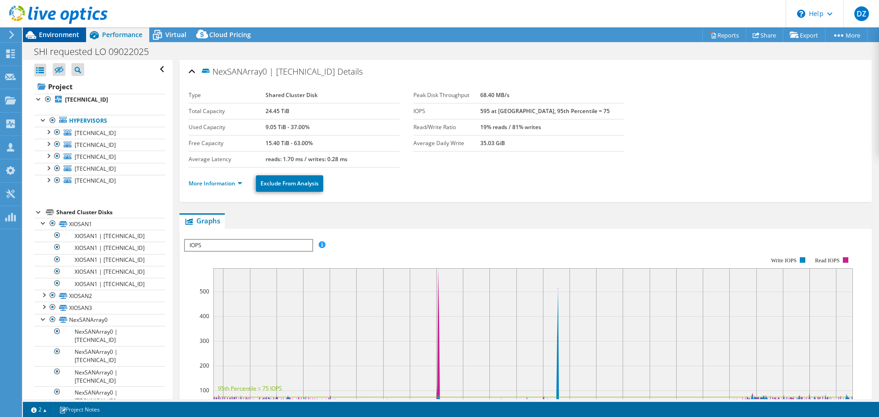
click at [52, 34] on span "Environment" at bounding box center [59, 34] width 40 height 9
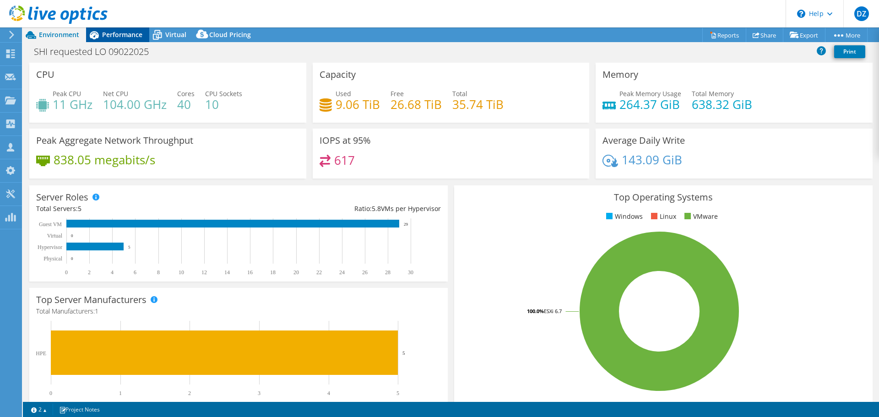
click at [112, 37] on span "Performance" at bounding box center [122, 34] width 40 height 9
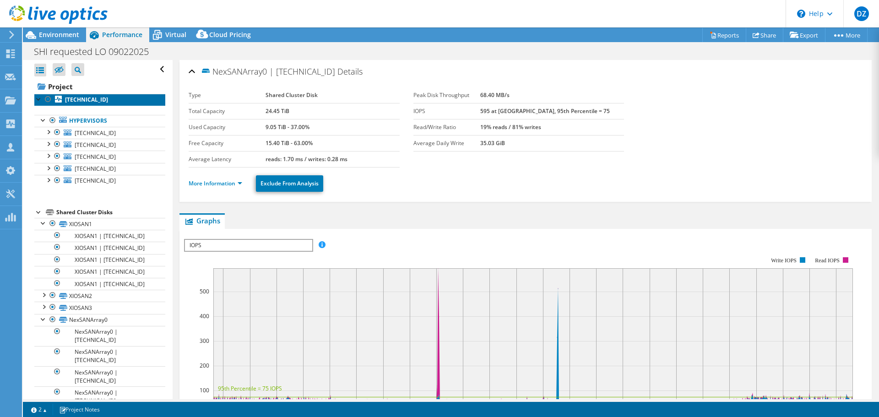
click at [75, 99] on b "[TECHNICAL_ID]" at bounding box center [86, 100] width 43 height 8
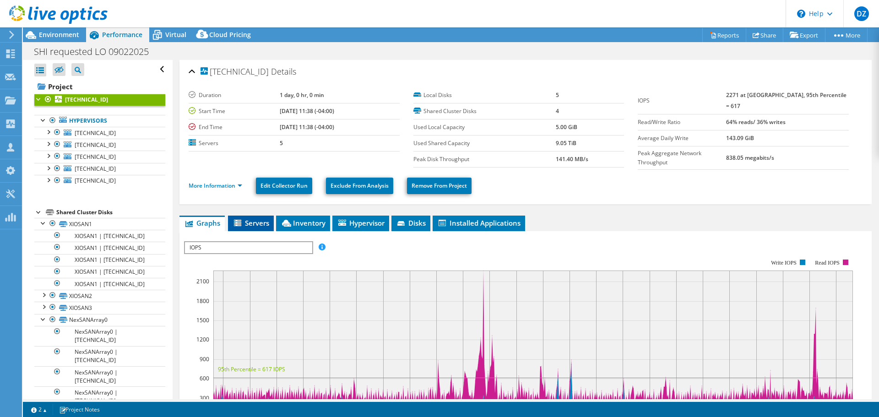
click at [264, 218] on span "Servers" at bounding box center [251, 222] width 37 height 9
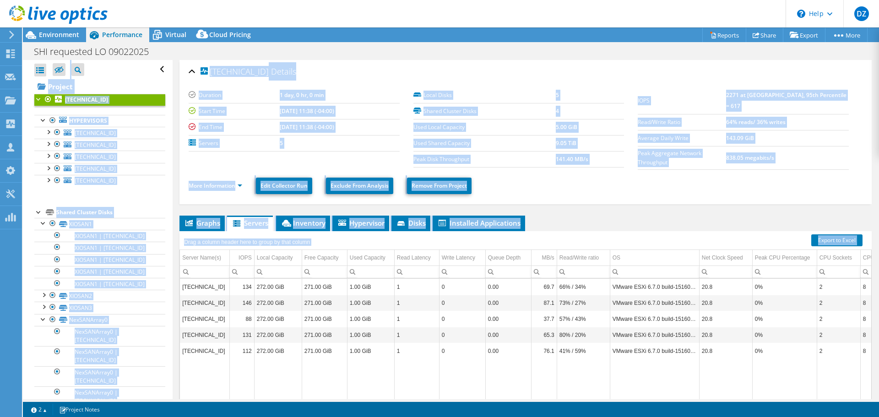
scroll to position [59, 0]
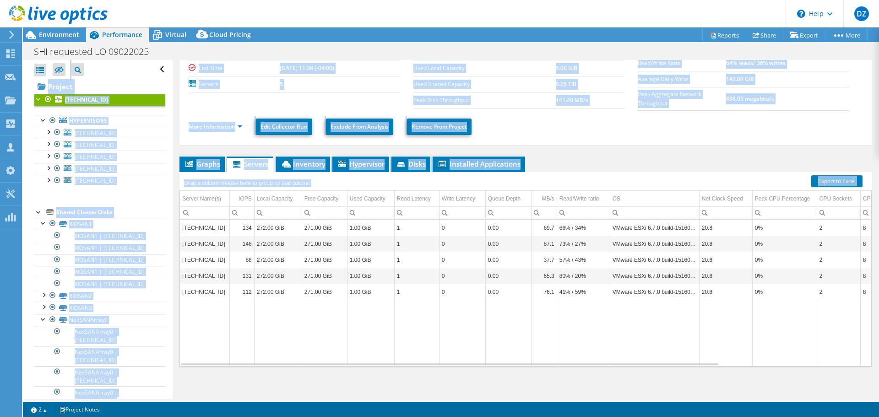
drag, startPoint x: 570, startPoint y: 399, endPoint x: 591, endPoint y: 396, distance: 20.9
click at [591, 396] on div "Project Actions Project Actions Reports Share Export vSAN ReadyNode Sizer" at bounding box center [451, 222] width 856 height 390
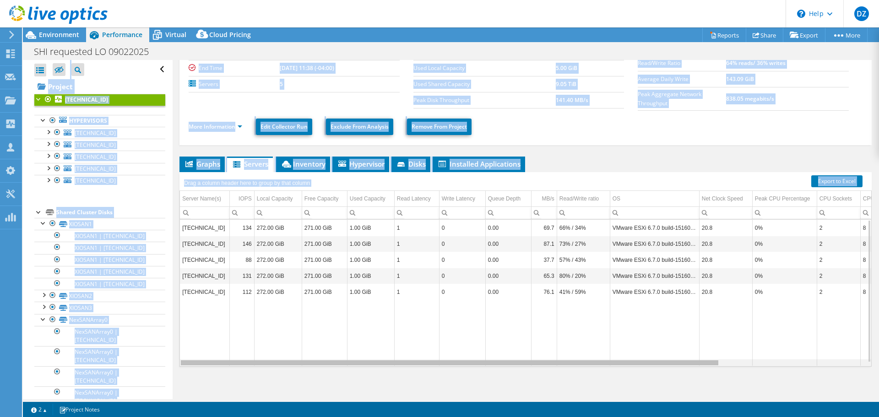
click at [581, 362] on div "Data grid" at bounding box center [450, 362] width 538 height 5
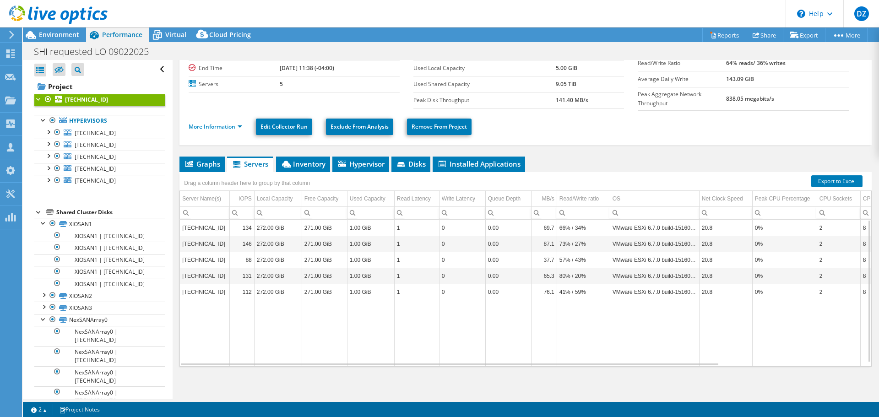
drag, startPoint x: 561, startPoint y: 359, endPoint x: 609, endPoint y: 360, distance: 48.6
click at [607, 362] on div "[TECHNICAL_ID] 134 272.00 GiB 271.00 GiB 1.00 GiB 1 0 0.00 69.7 66% / 34% VMwar…" at bounding box center [525, 293] width 691 height 147
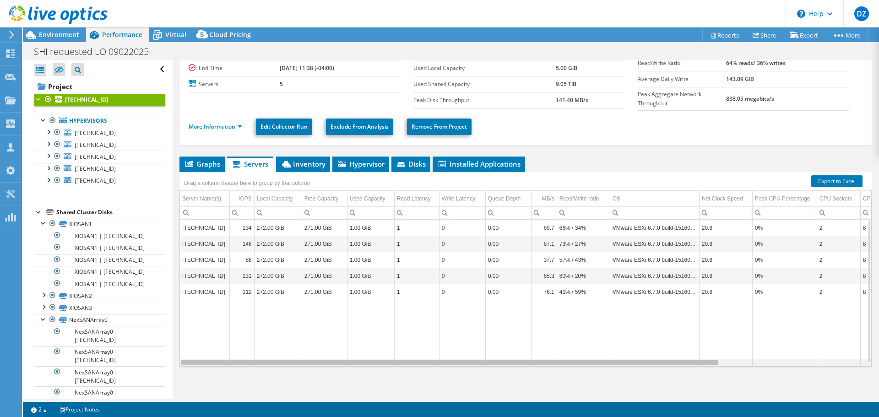
click at [607, 364] on div "Data grid" at bounding box center [449, 362] width 539 height 7
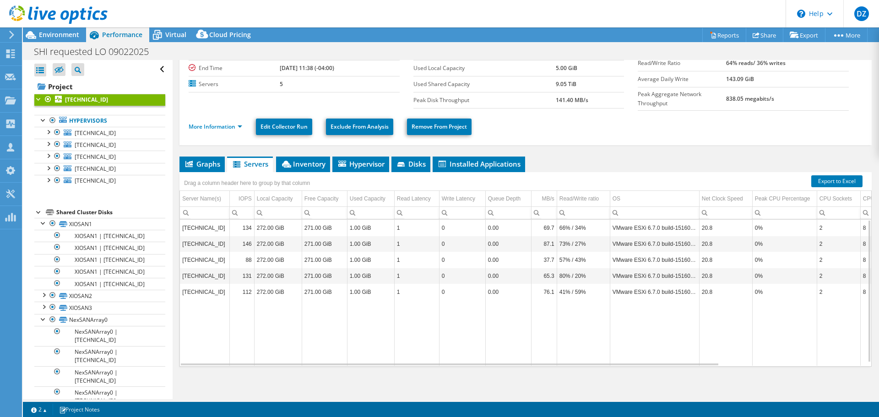
click at [611, 370] on div "Graphs Servers Inventory Hypervisor Disks Cluster Disks Installed Applications …" at bounding box center [525, 271] width 692 height 229
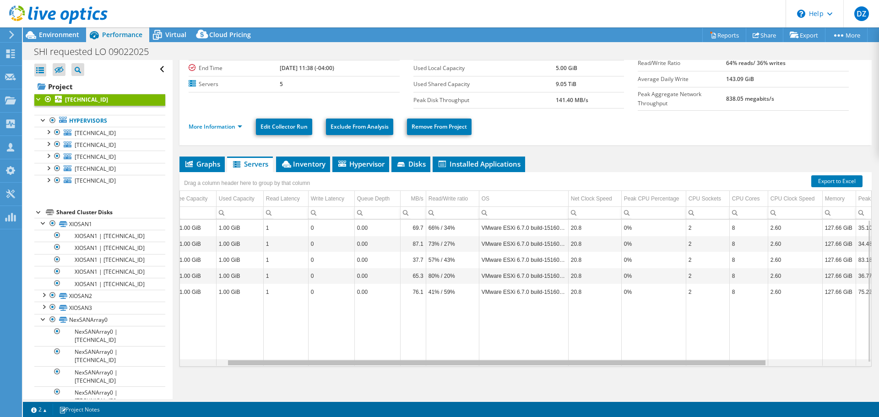
scroll to position [0, 185]
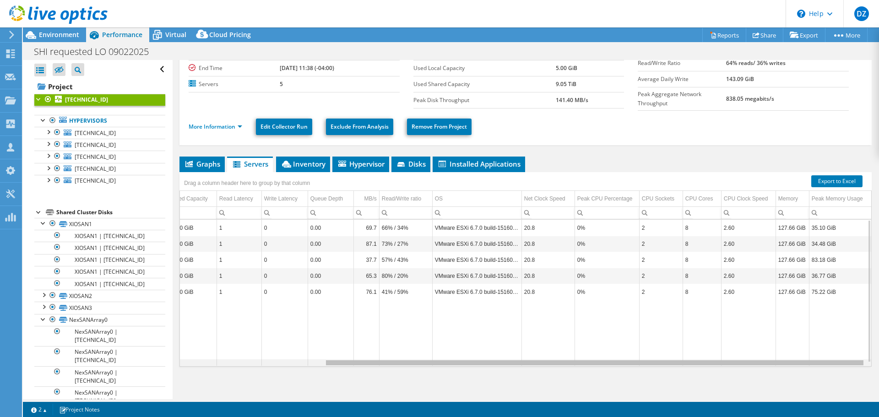
drag, startPoint x: 611, startPoint y: 360, endPoint x: 796, endPoint y: 362, distance: 184.5
click at [796, 362] on body "DZ Channel Partner [PERSON_NAME] [EMAIL_ADDRESS][DOMAIN_NAME] SHI My Profile Lo…" at bounding box center [439, 208] width 879 height 417
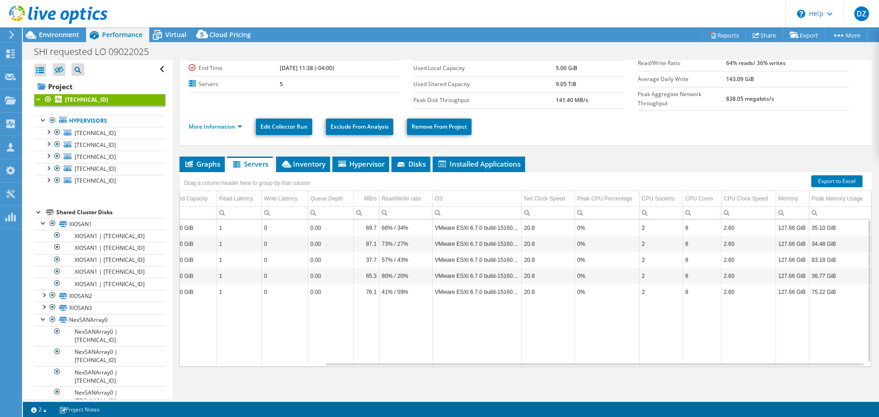
click at [556, 135] on div "More Information Edit Collector Run Exclude From Analysis Remove From Project" at bounding box center [526, 127] width 674 height 32
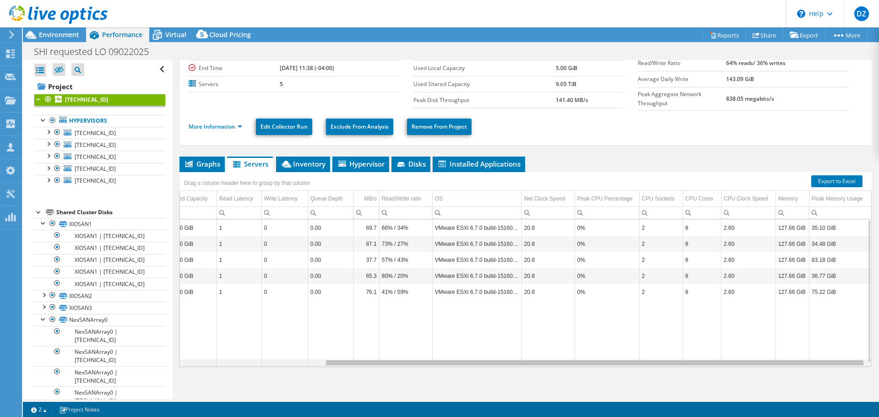
drag, startPoint x: 519, startPoint y: 360, endPoint x: 355, endPoint y: 346, distance: 164.5
click at [355, 346] on body "DZ Channel Partner [PERSON_NAME] [EMAIL_ADDRESS][DOMAIN_NAME] SHI My Profile Lo…" at bounding box center [439, 208] width 879 height 417
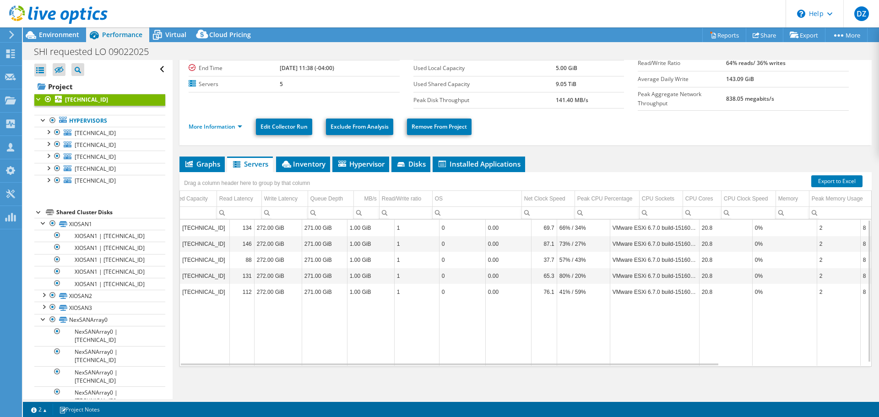
scroll to position [0, 0]
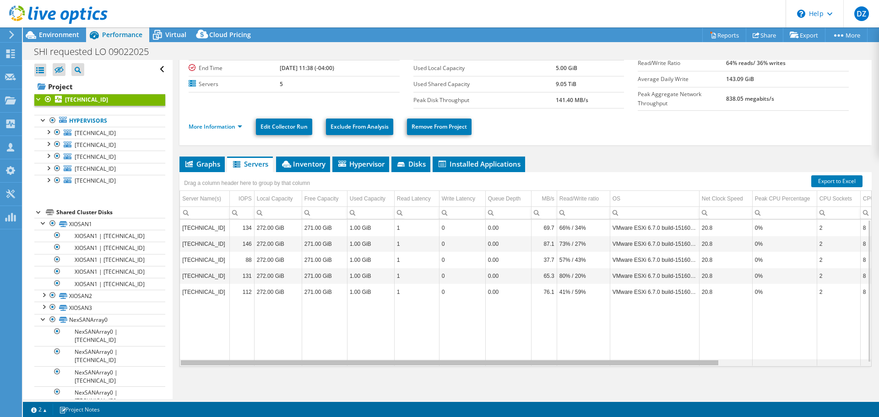
drag, startPoint x: 361, startPoint y: 363, endPoint x: 282, endPoint y: 354, distance: 79.7
click at [285, 350] on body "DZ Channel Partner [PERSON_NAME] [EMAIL_ADDRESS][DOMAIN_NAME] SHI My Profile Lo…" at bounding box center [439, 208] width 879 height 417
